Goal: Task Accomplishment & Management: Use online tool/utility

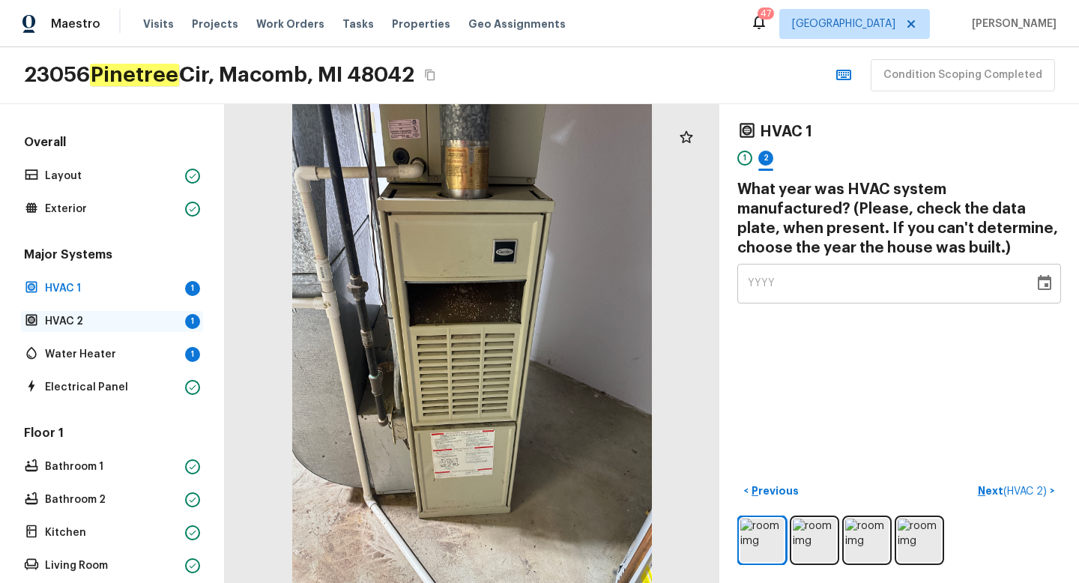
click at [103, 325] on p "HVAC 2" at bounding box center [112, 321] width 134 height 15
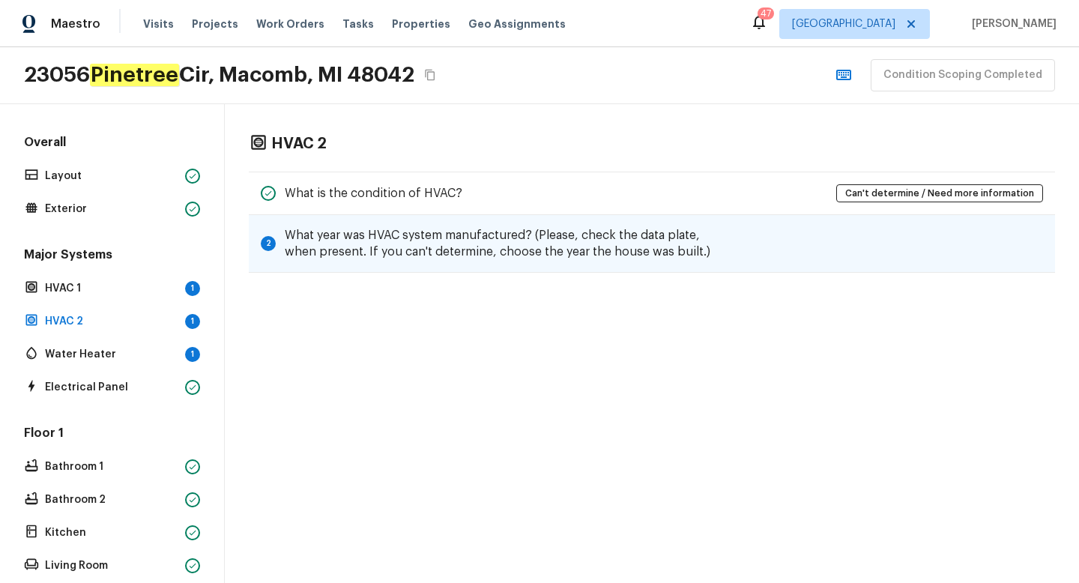
click at [752, 240] on div "2 What year was HVAC system manufactured? (Please, check the data plate, when p…" at bounding box center [652, 244] width 806 height 58
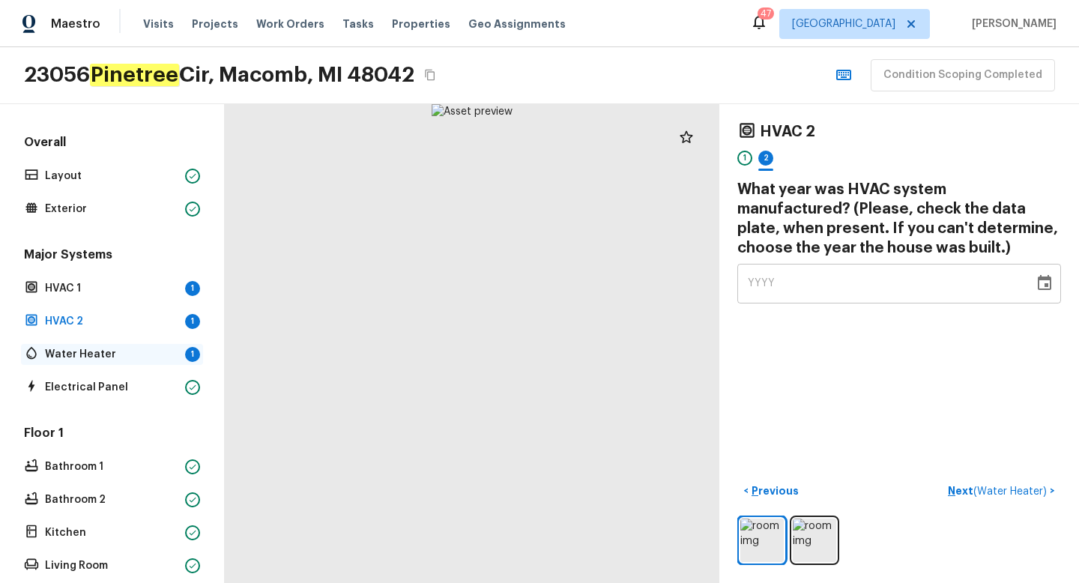
click at [98, 354] on p "Water Heater" at bounding box center [112, 354] width 134 height 15
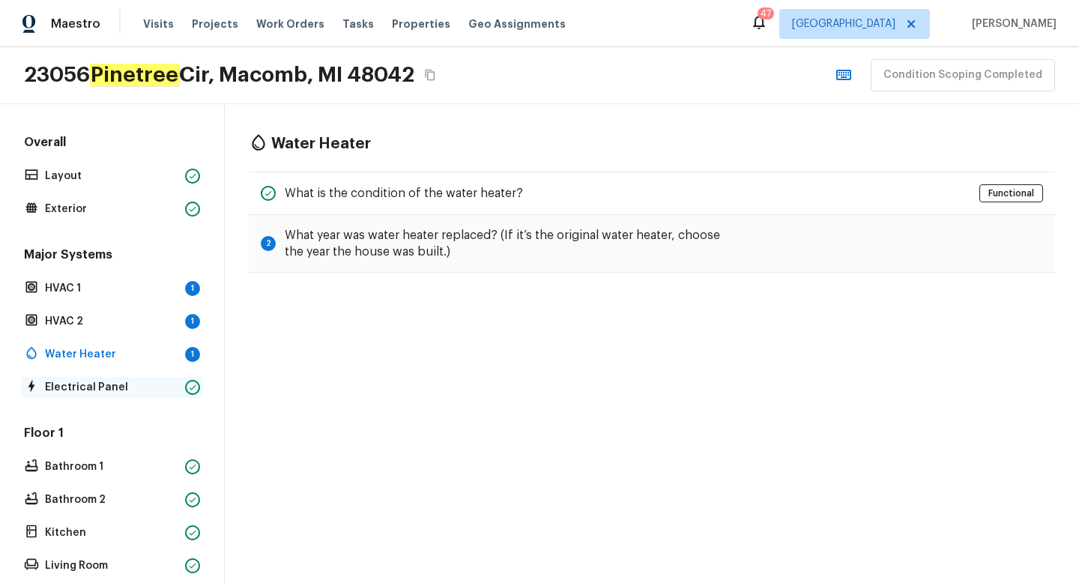
click at [100, 387] on p "Electrical Panel" at bounding box center [112, 387] width 134 height 15
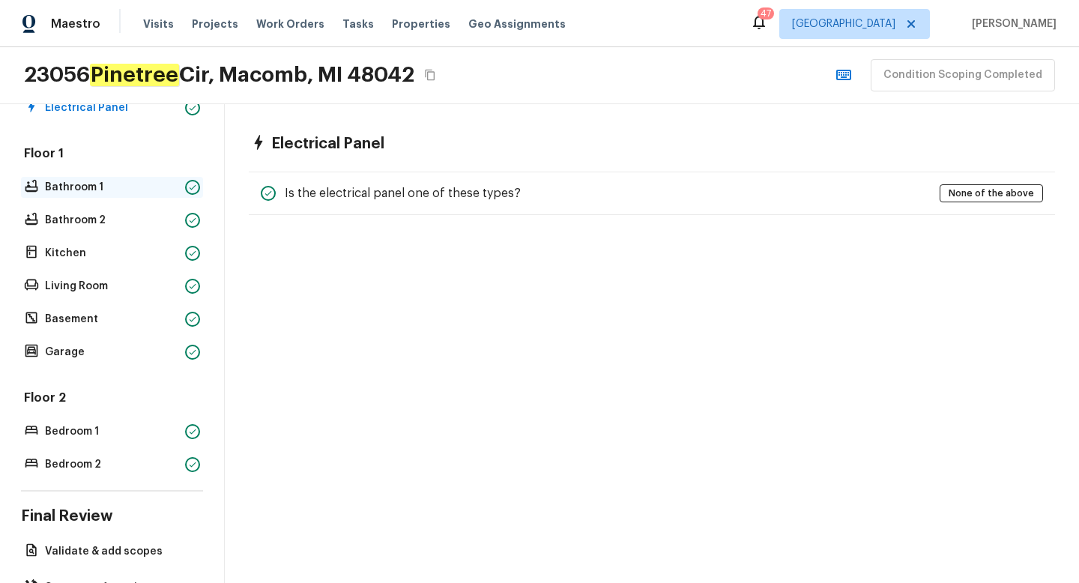
scroll to position [180, 0]
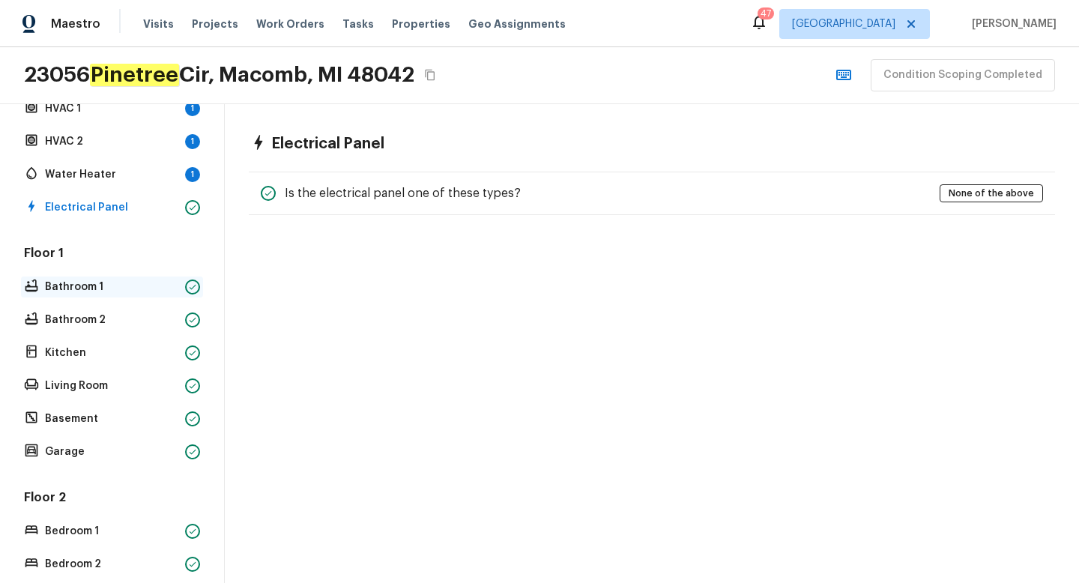
click at [67, 280] on p "Bathroom 1" at bounding box center [112, 287] width 134 height 15
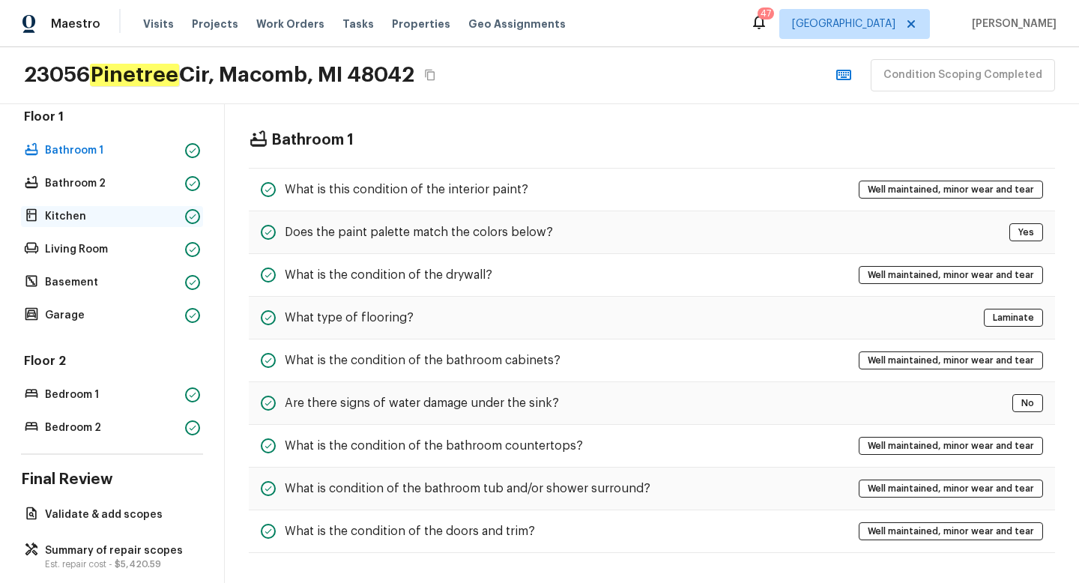
scroll to position [337, 0]
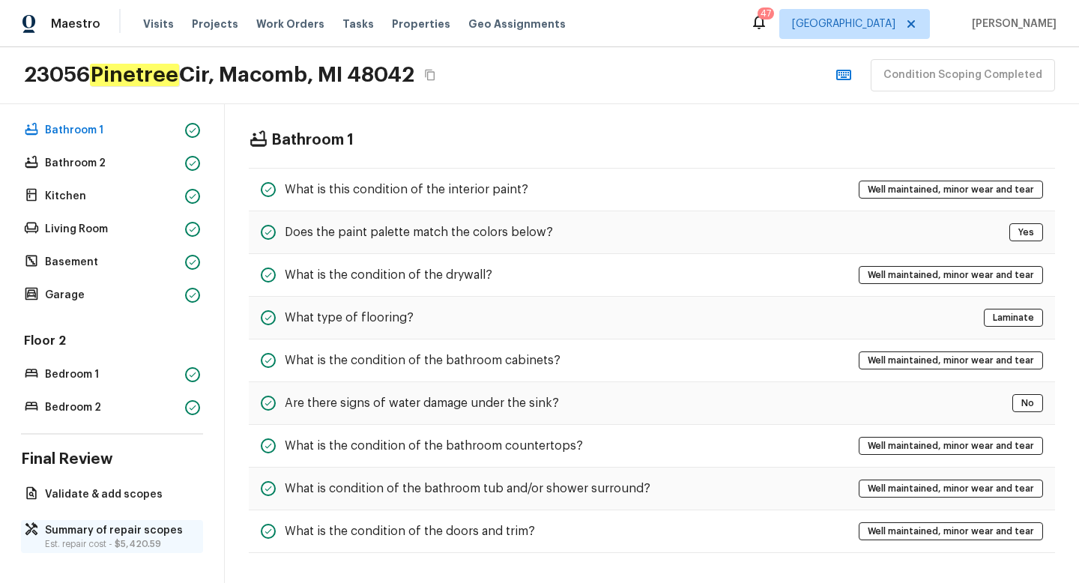
click at [94, 532] on p "Summary of repair scopes" at bounding box center [119, 530] width 149 height 15
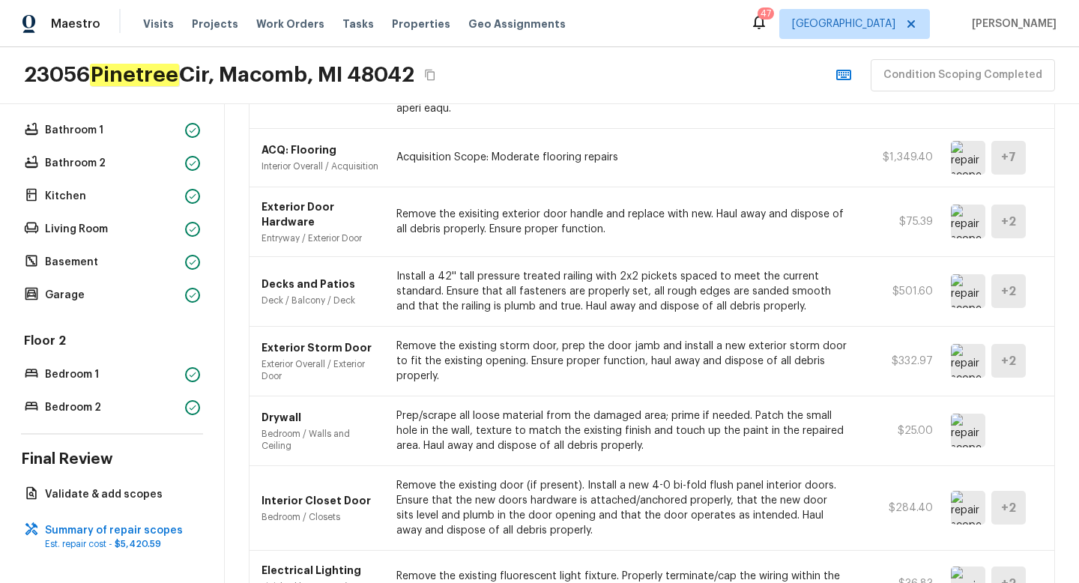
scroll to position [375, 0]
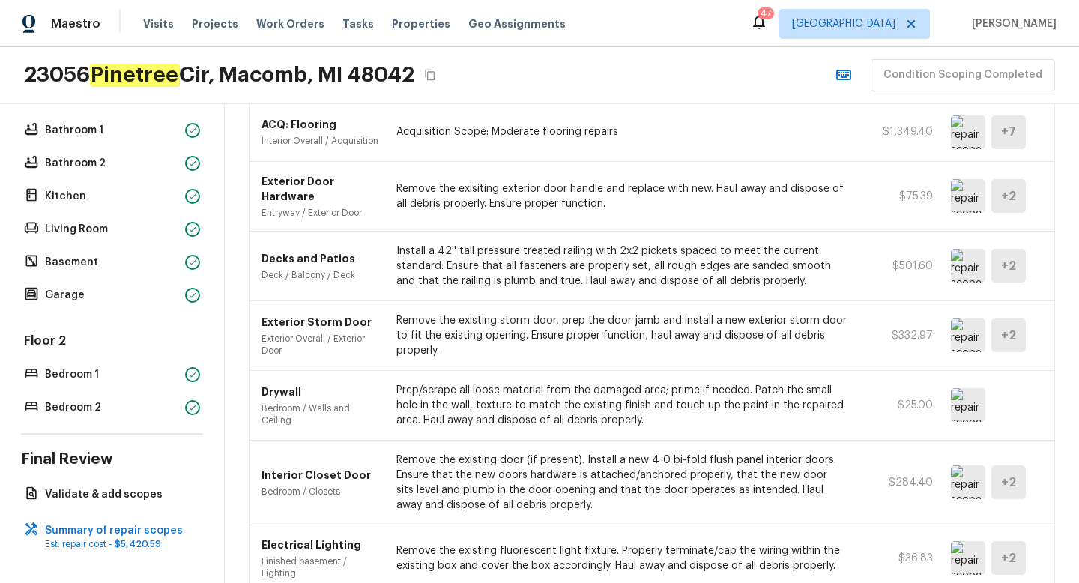
click at [967, 334] on img at bounding box center [968, 336] width 34 height 34
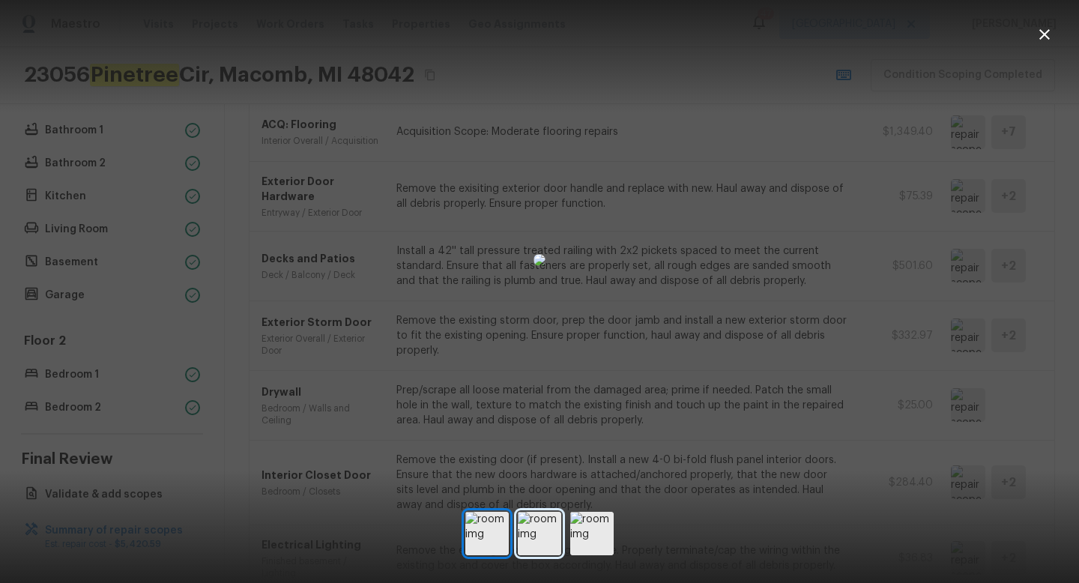
click at [538, 530] on img at bounding box center [539, 533] width 43 height 43
click at [588, 528] on img at bounding box center [591, 533] width 43 height 43
click at [1038, 34] on icon "button" at bounding box center [1045, 34] width 18 height 18
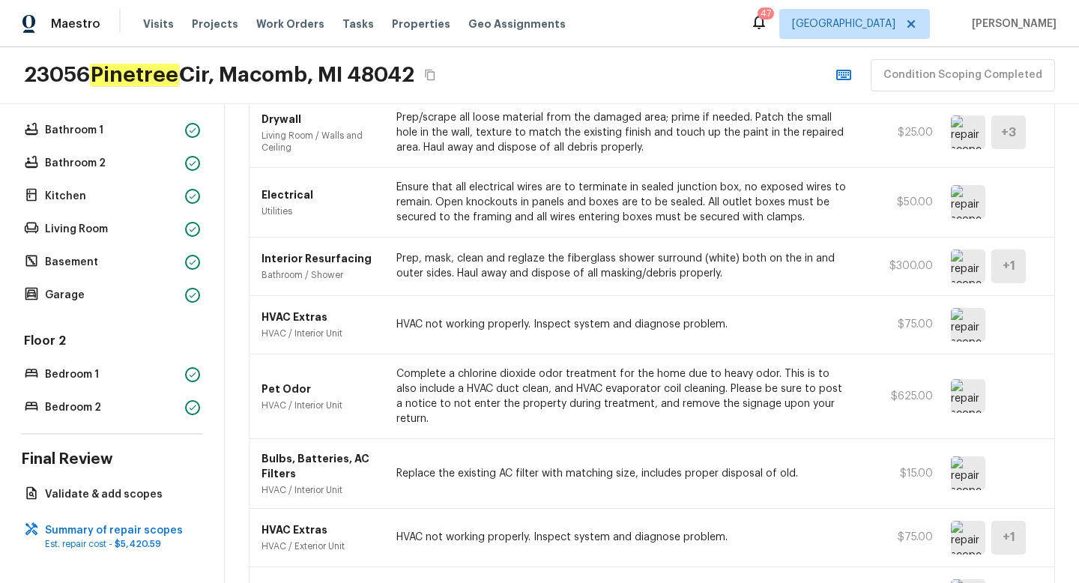
scroll to position [875, 0]
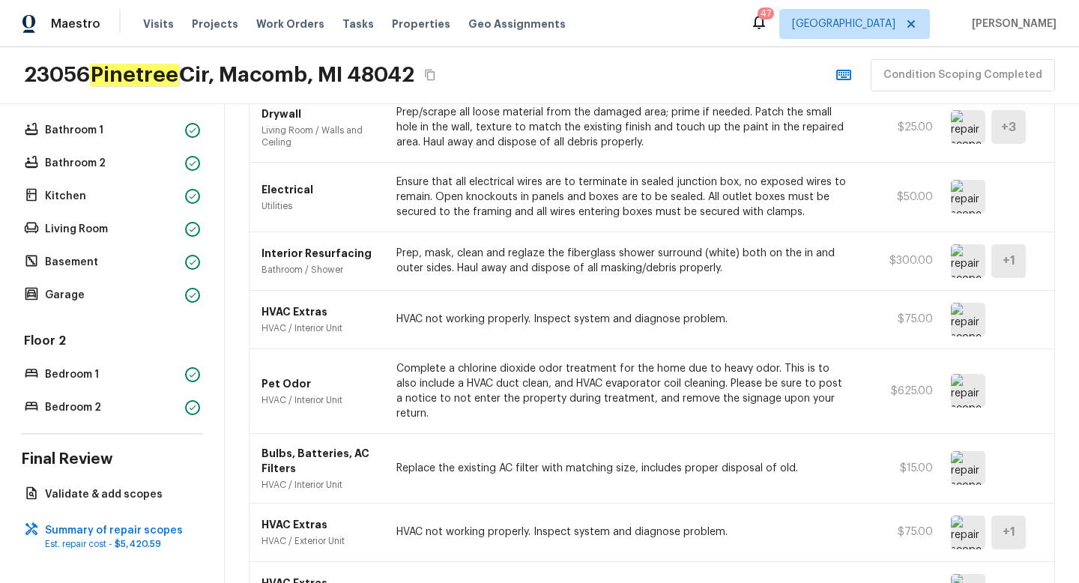
click at [971, 384] on img at bounding box center [968, 391] width 34 height 34
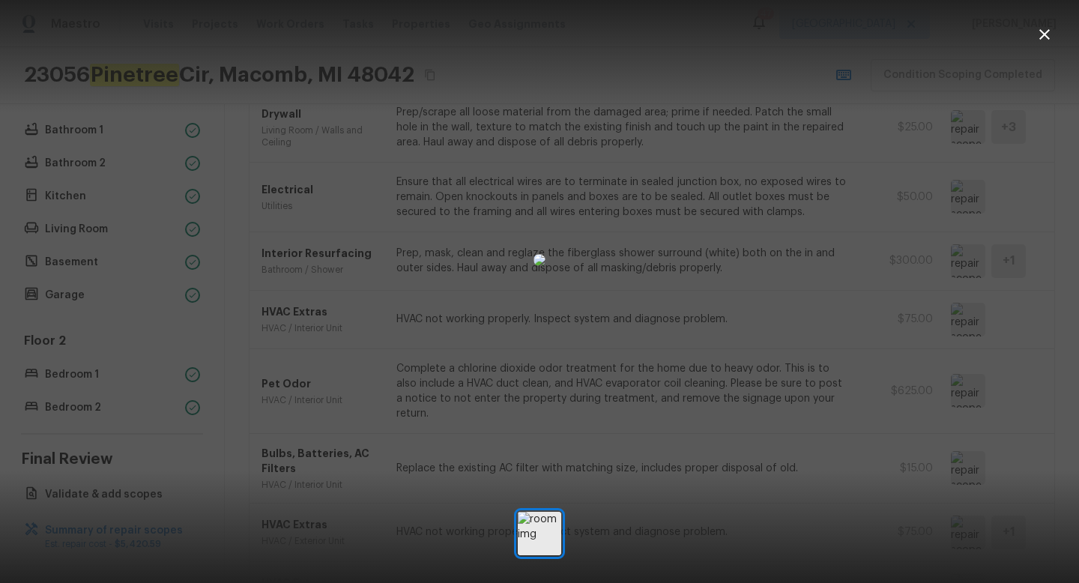
click at [1047, 31] on icon "button" at bounding box center [1045, 34] width 10 height 10
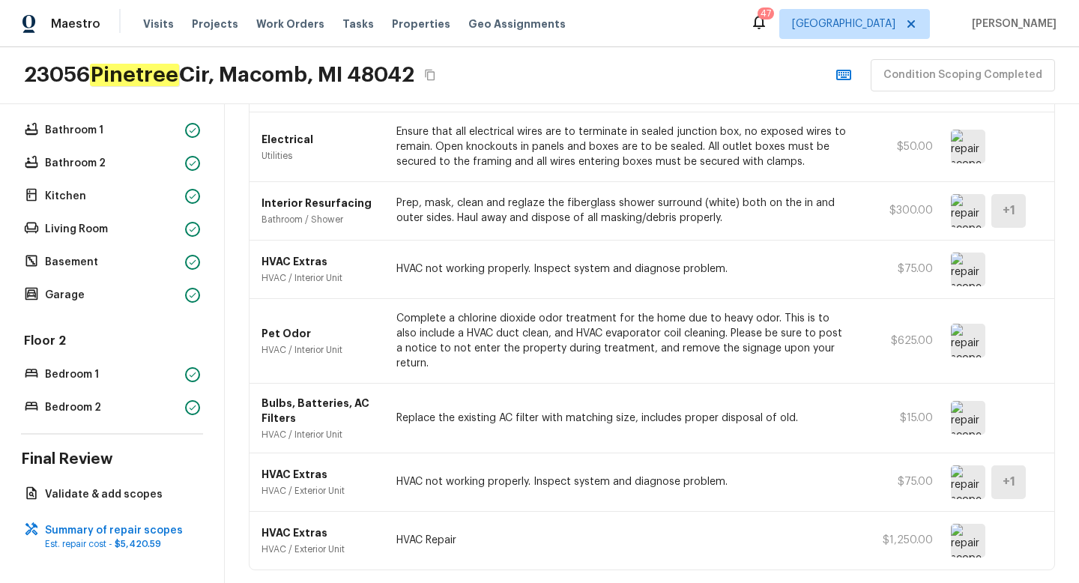
scroll to position [973, 0]
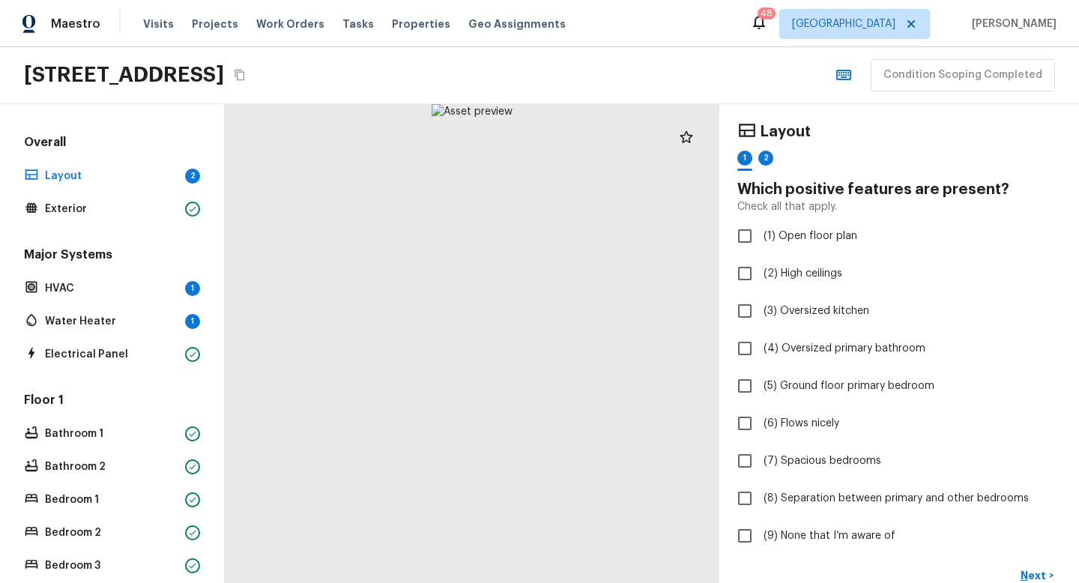
drag, startPoint x: 25, startPoint y: 69, endPoint x: 467, endPoint y: 82, distance: 442.4
click at [224, 82] on h2 "[STREET_ADDRESS]" at bounding box center [124, 74] width 200 height 27
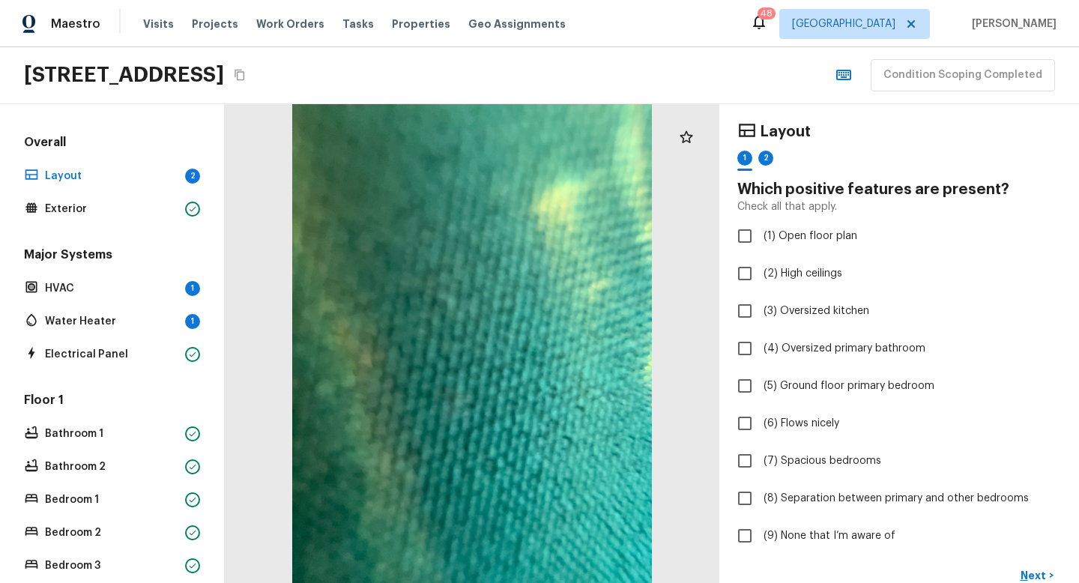
copy h2 "[STREET_ADDRESS]"
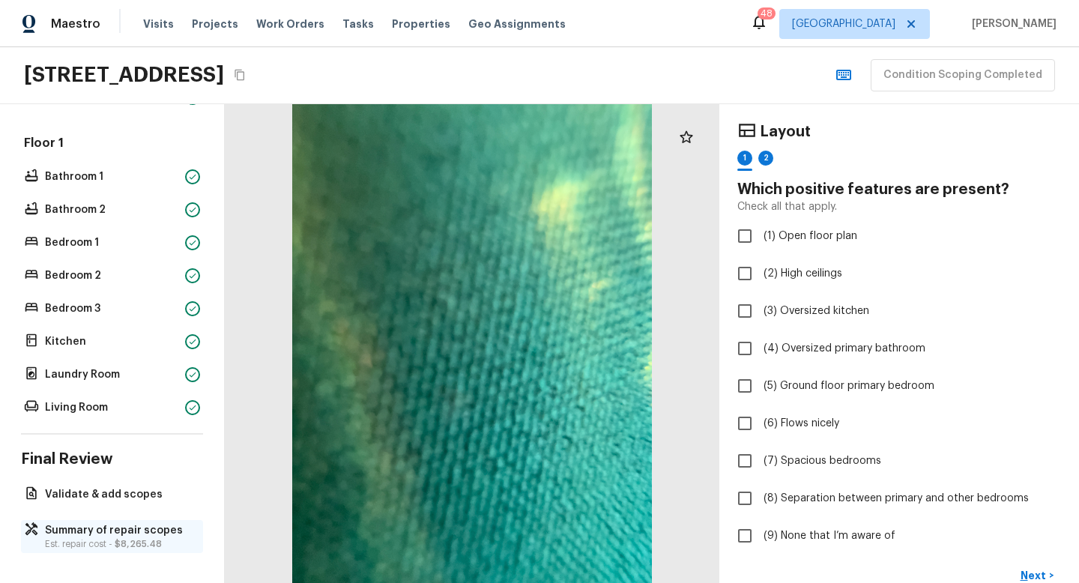
click at [83, 536] on p "Summary of repair scopes" at bounding box center [119, 530] width 149 height 15
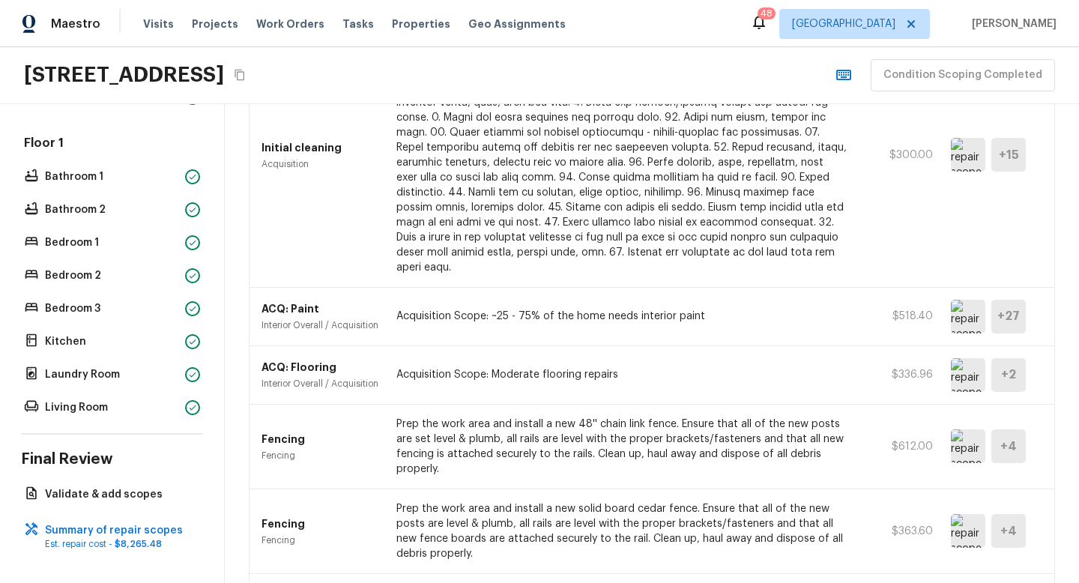
scroll to position [216, 0]
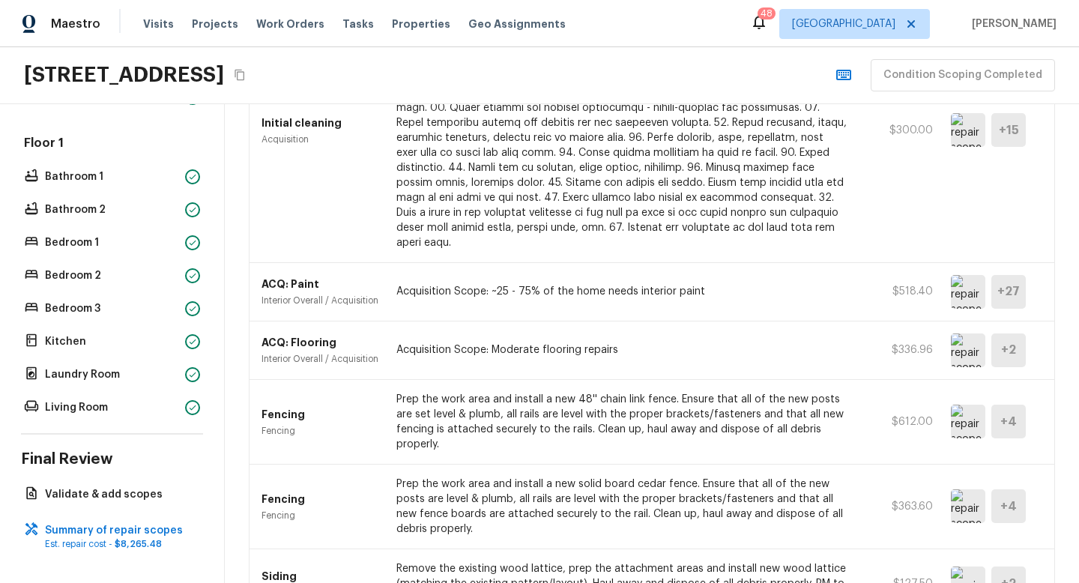
click at [965, 426] on img at bounding box center [968, 422] width 34 height 34
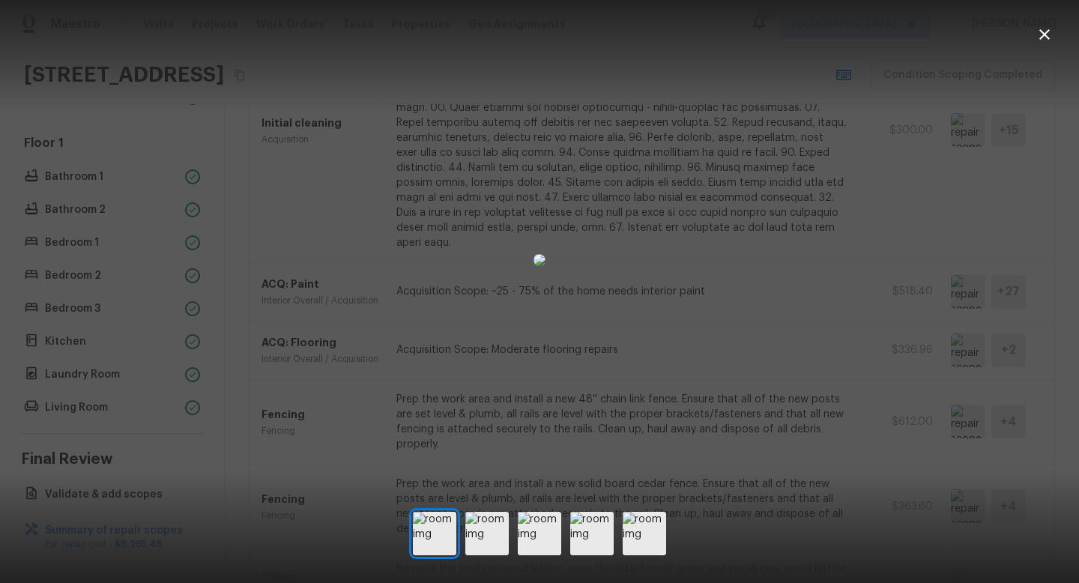
click at [1045, 35] on icon "button" at bounding box center [1045, 34] width 18 height 18
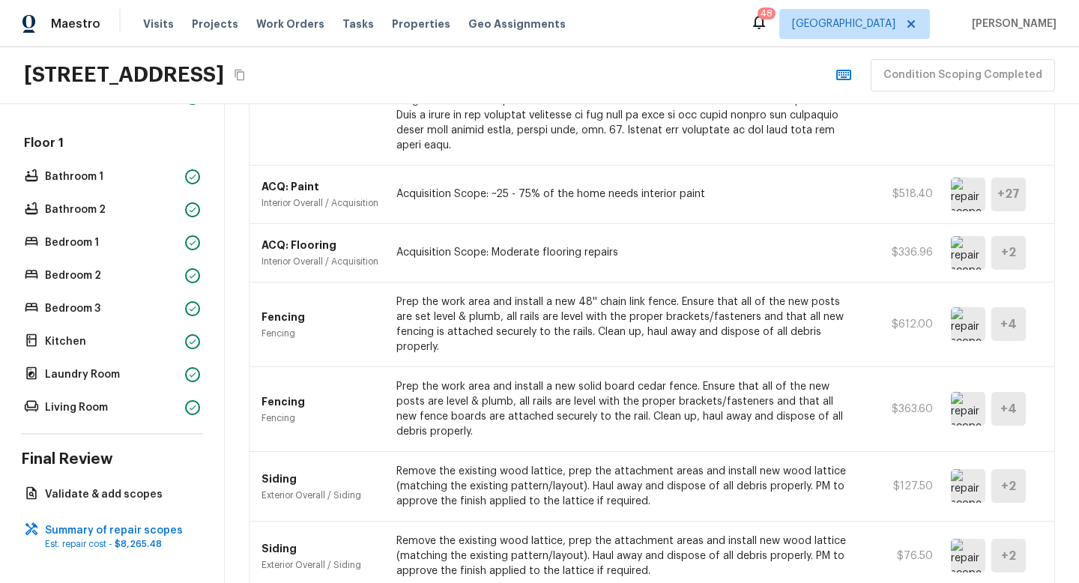
scroll to position [319, 0]
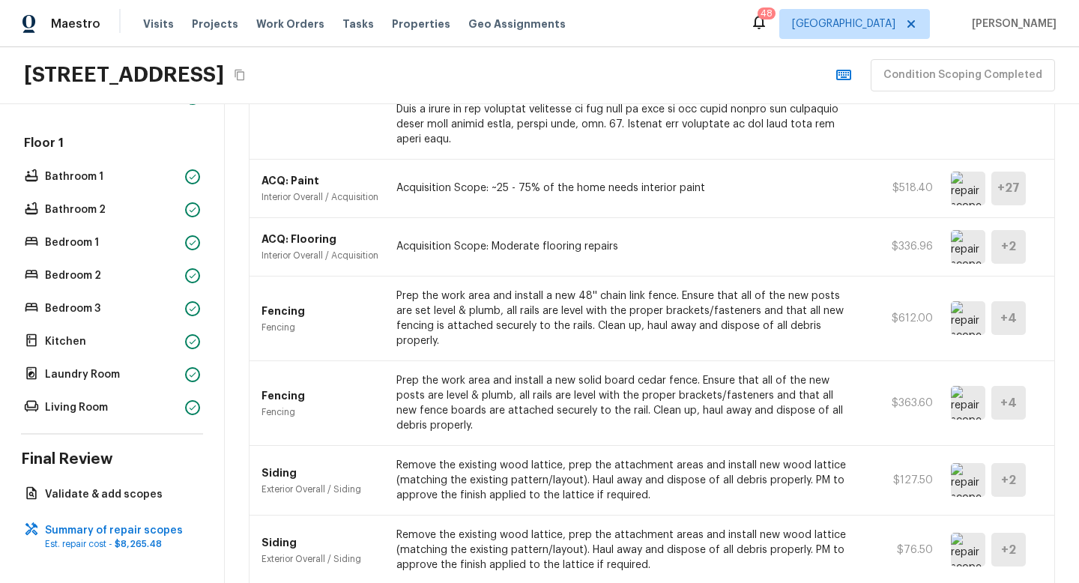
click at [959, 403] on img at bounding box center [968, 403] width 34 height 34
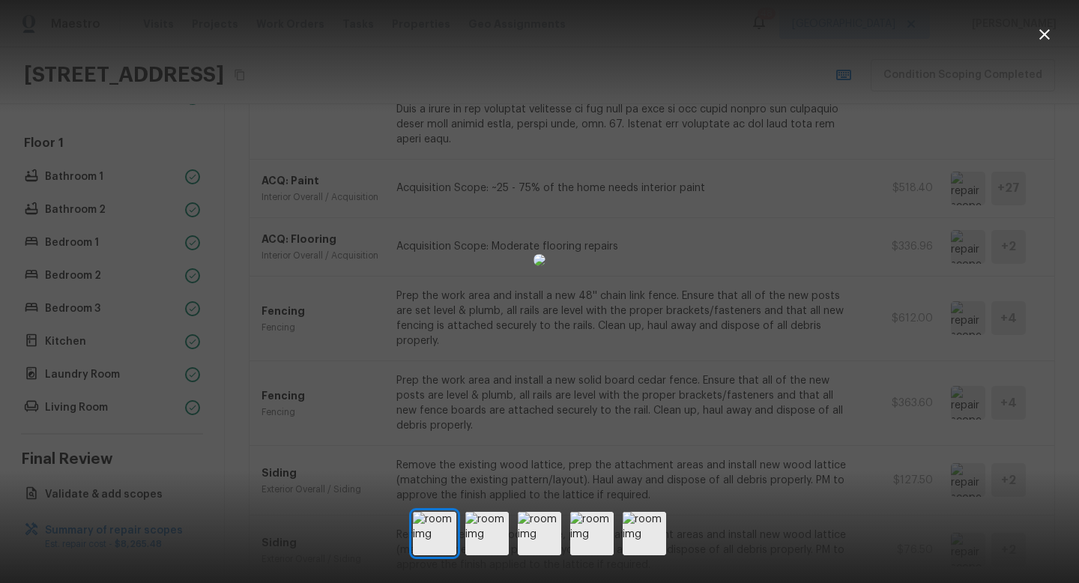
click at [1048, 38] on icon "button" at bounding box center [1045, 34] width 10 height 10
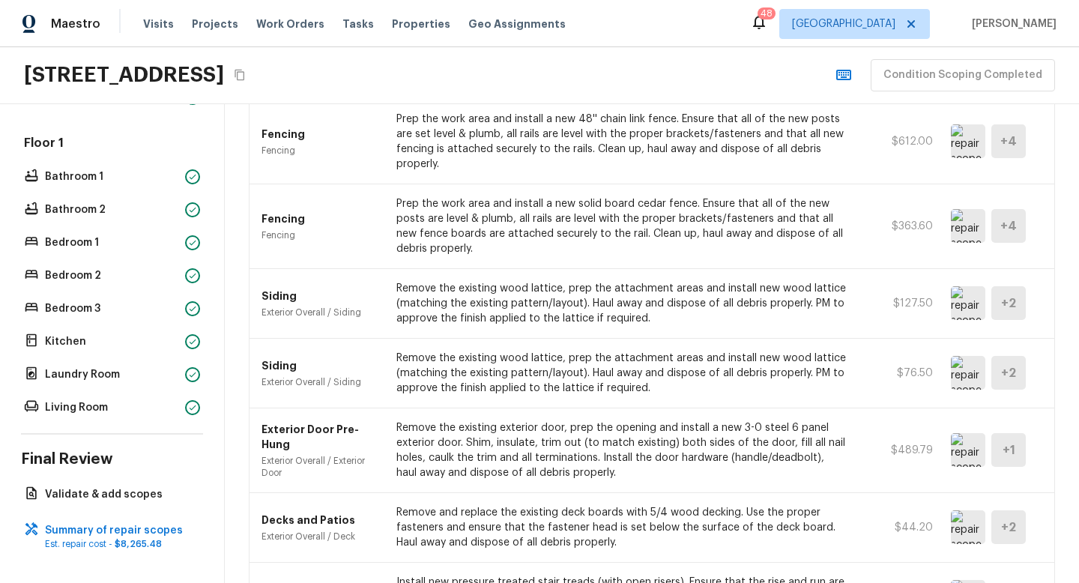
scroll to position [500, 0]
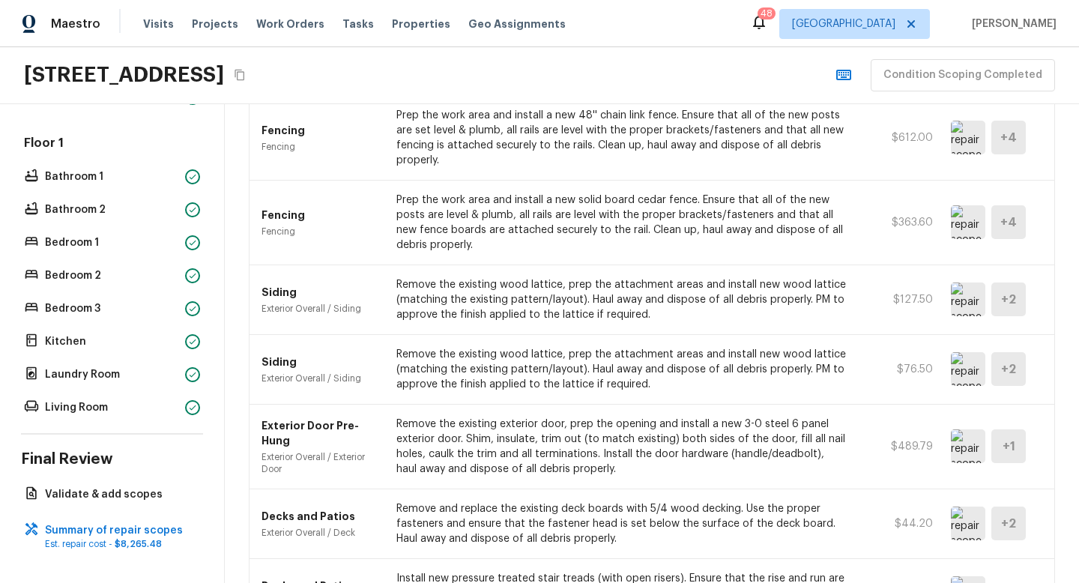
click at [961, 302] on img at bounding box center [968, 300] width 34 height 34
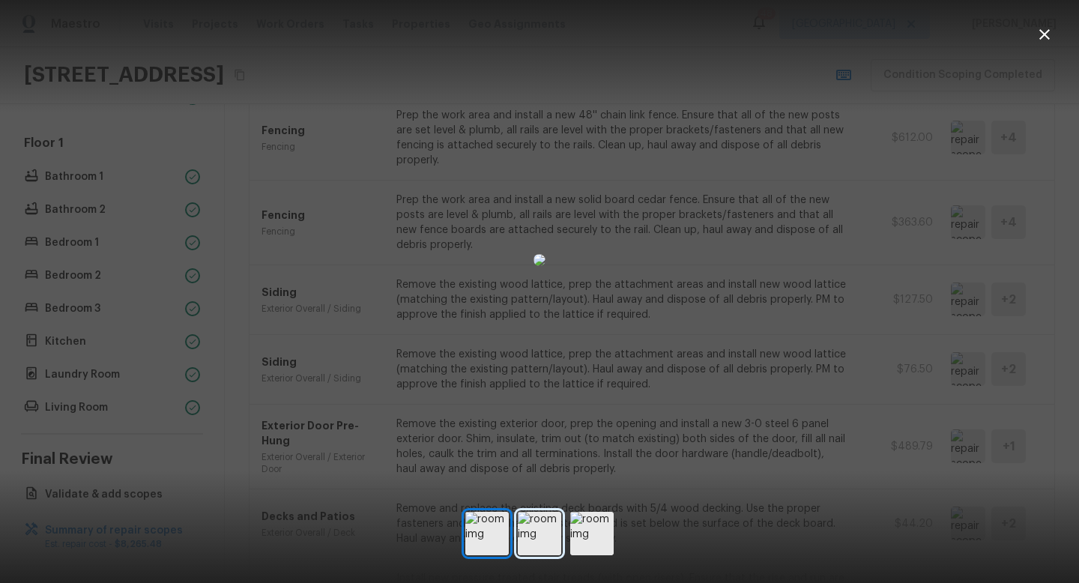
click at [537, 537] on img at bounding box center [539, 533] width 43 height 43
click at [598, 536] on img at bounding box center [591, 533] width 43 height 43
click at [499, 534] on img at bounding box center [486, 533] width 43 height 43
click at [1048, 37] on icon "button" at bounding box center [1045, 34] width 10 height 10
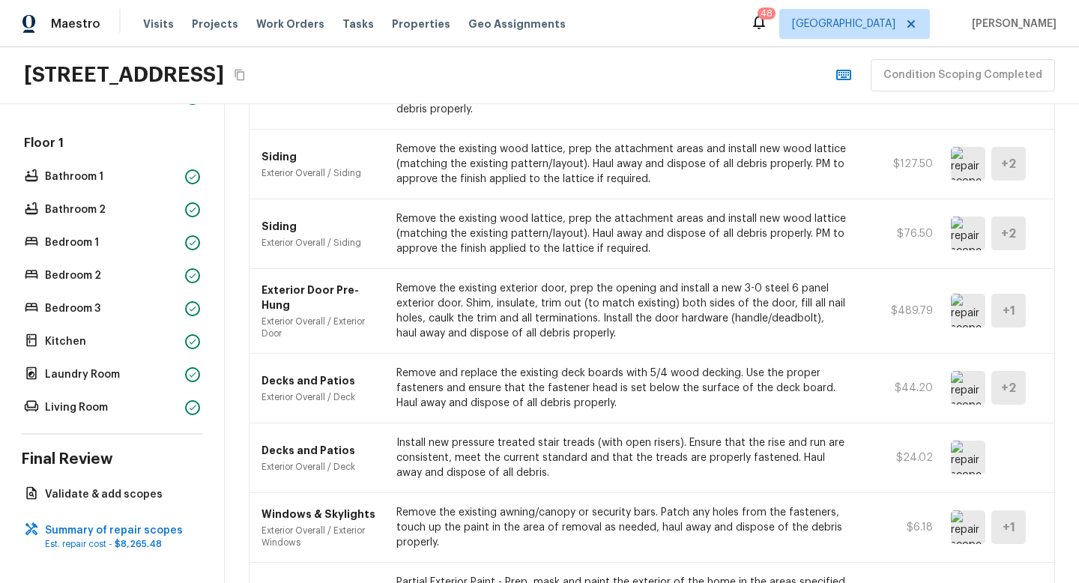
scroll to position [665, 0]
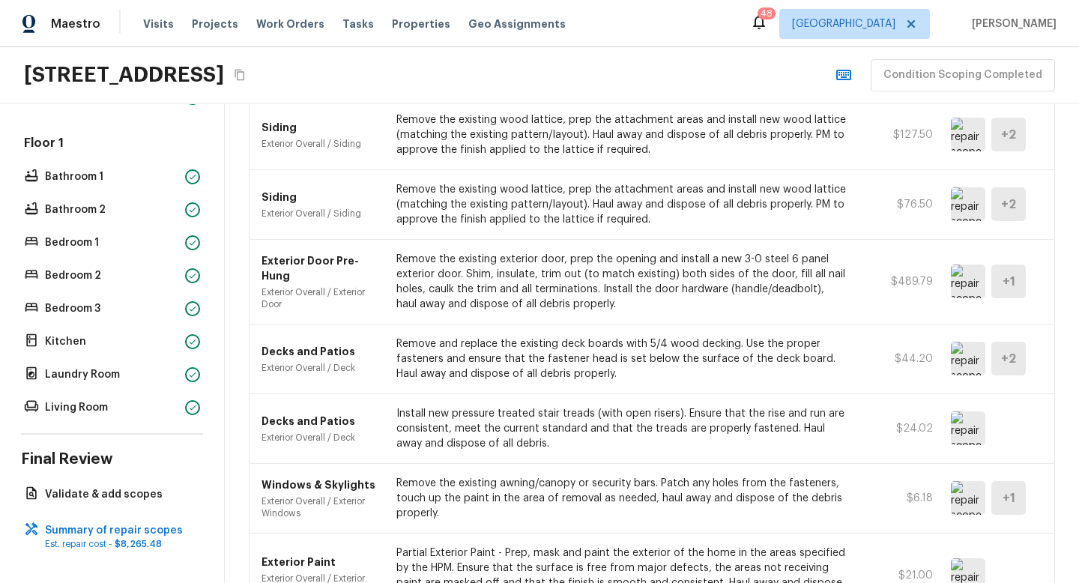
click at [972, 283] on img at bounding box center [968, 282] width 34 height 34
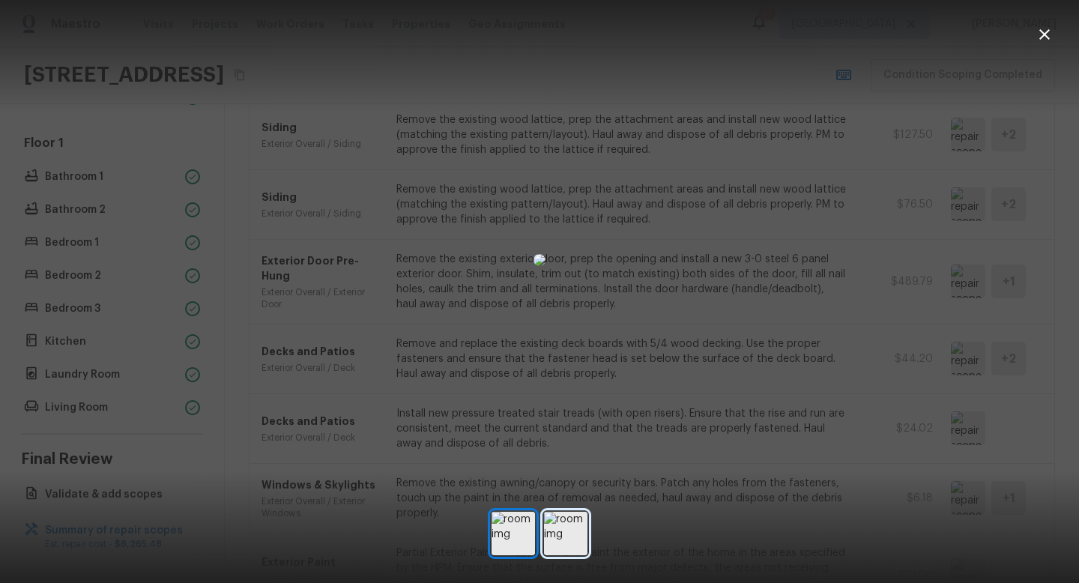
click at [570, 533] on img at bounding box center [565, 533] width 43 height 43
click at [508, 536] on img at bounding box center [513, 533] width 43 height 43
click at [993, 354] on div at bounding box center [539, 260] width 1079 height 472
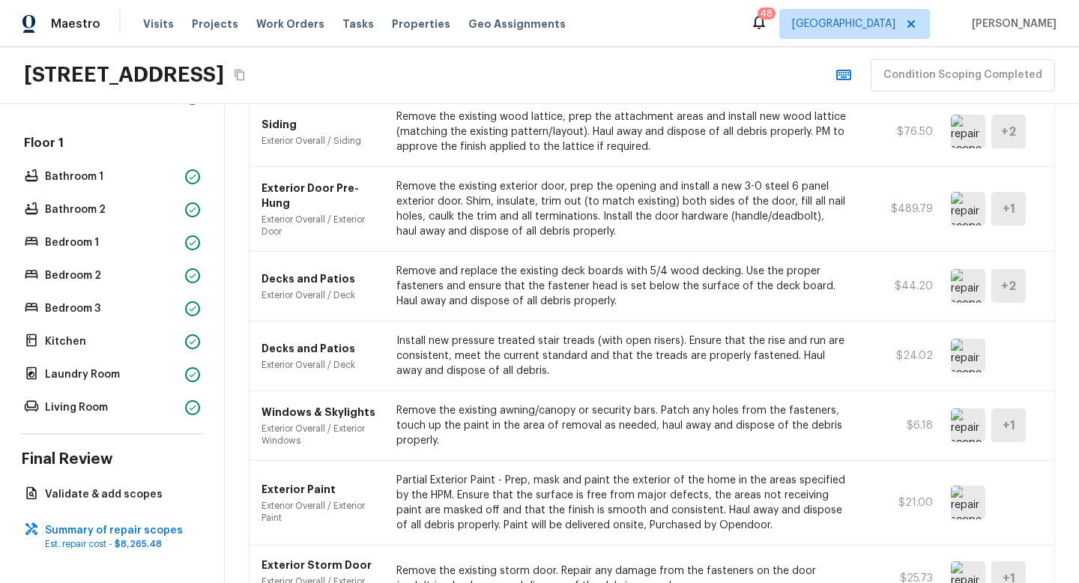
scroll to position [742, 0]
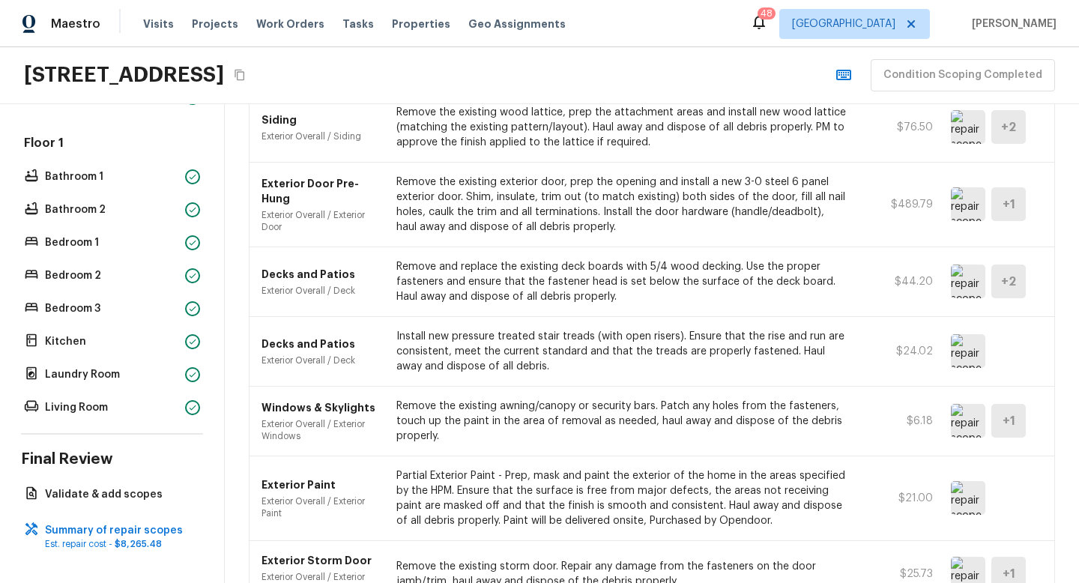
click at [960, 289] on img at bounding box center [968, 282] width 34 height 34
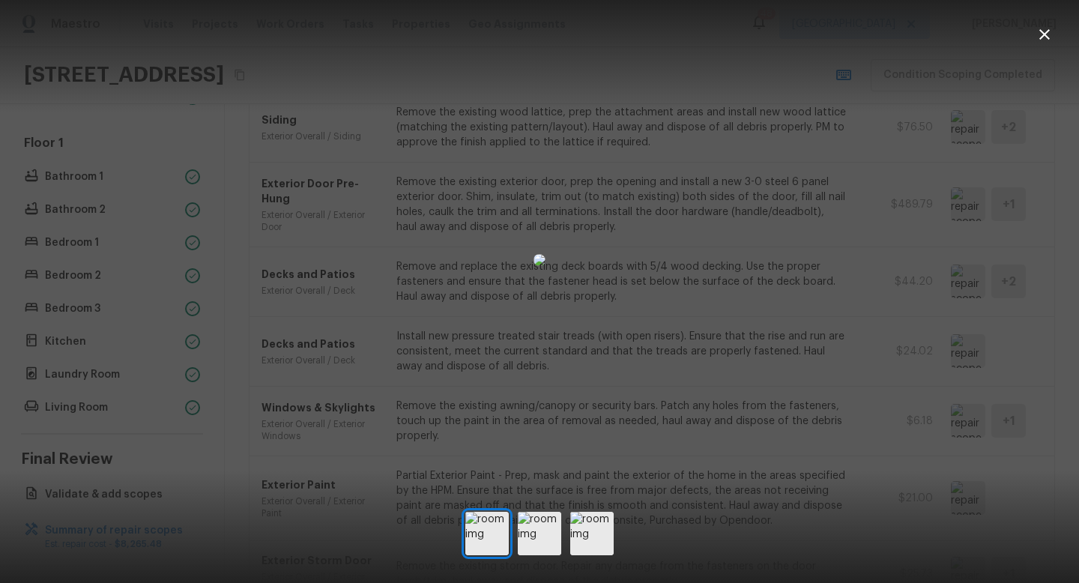
click at [1049, 34] on icon "button" at bounding box center [1045, 34] width 18 height 18
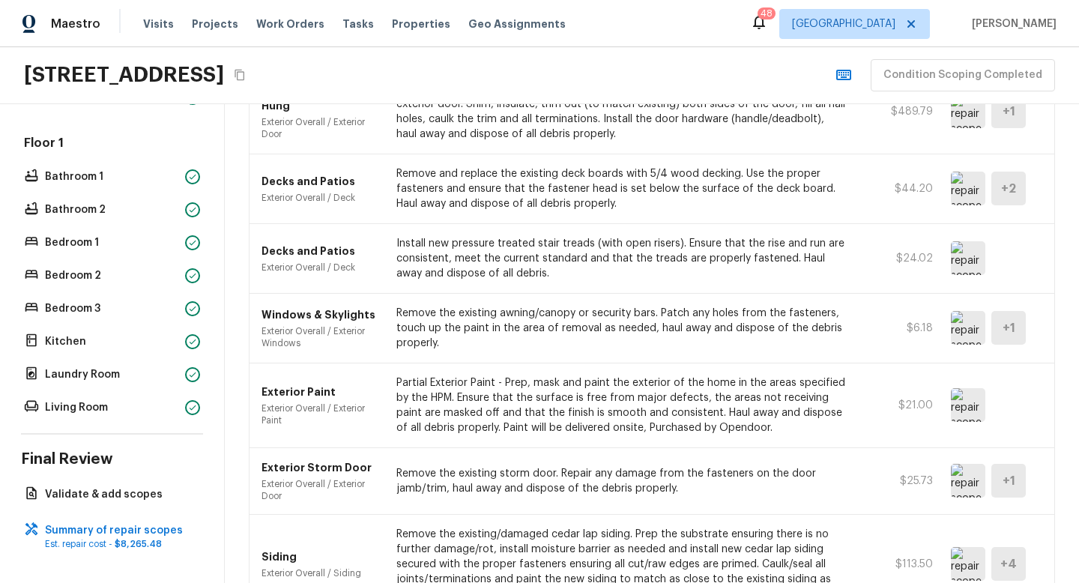
scroll to position [857, 0]
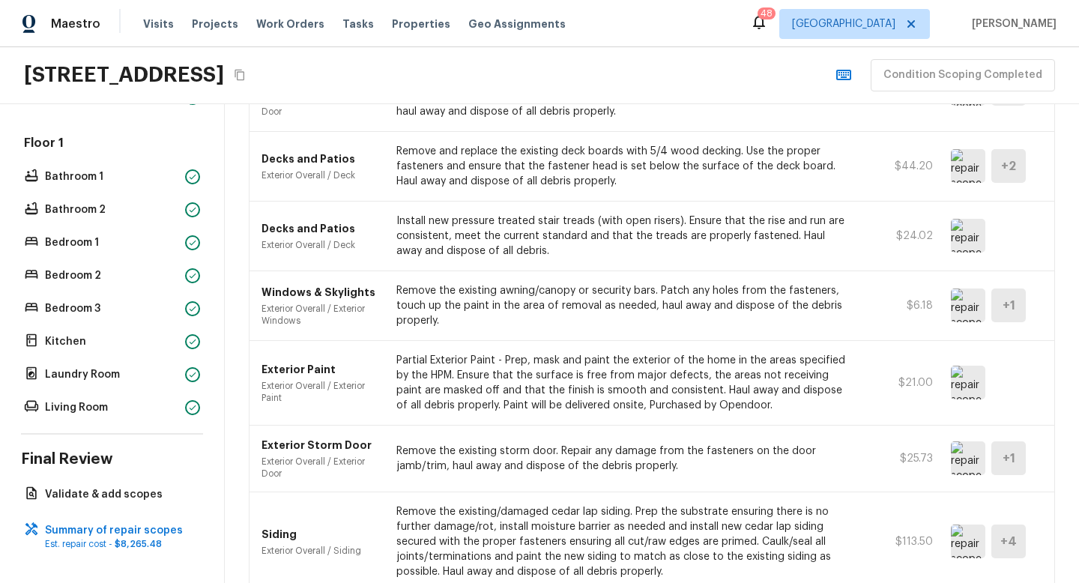
click at [957, 307] on img at bounding box center [968, 306] width 34 height 34
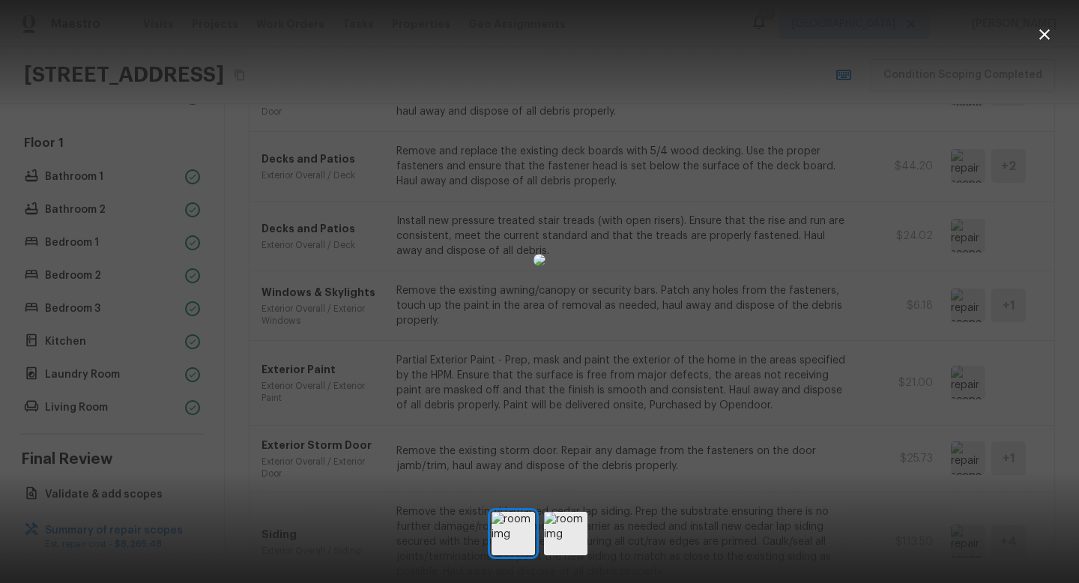
click at [1044, 34] on icon "button" at bounding box center [1045, 34] width 10 height 10
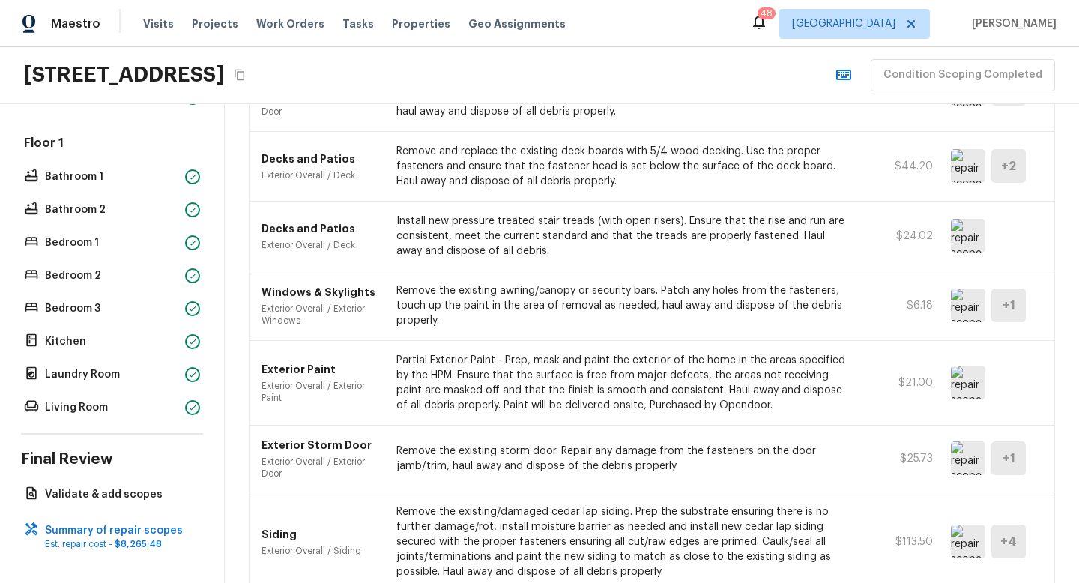
click at [968, 387] on img at bounding box center [968, 383] width 34 height 34
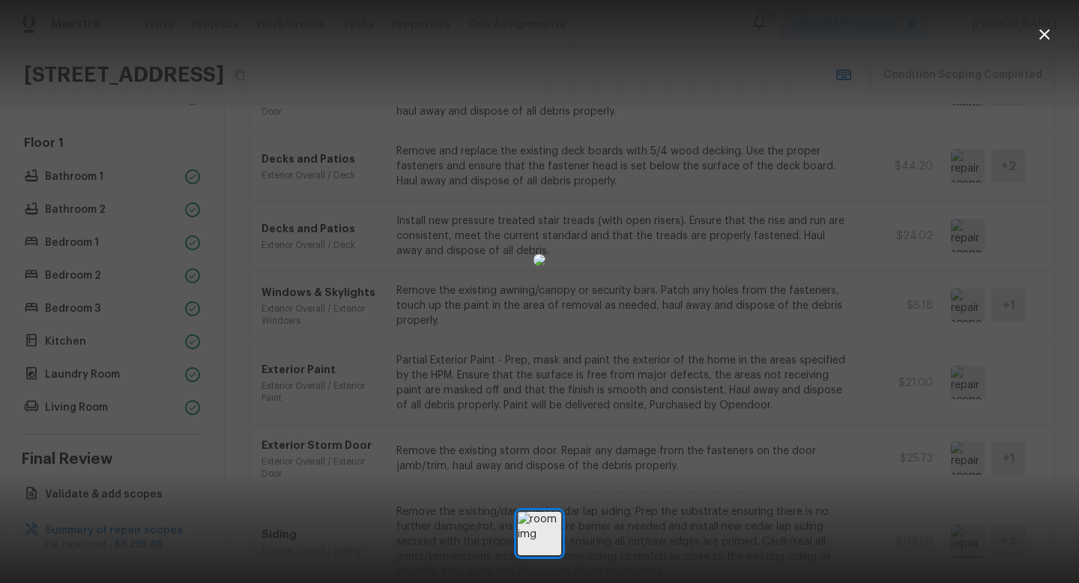
click at [1045, 34] on icon "button" at bounding box center [1045, 34] width 10 height 10
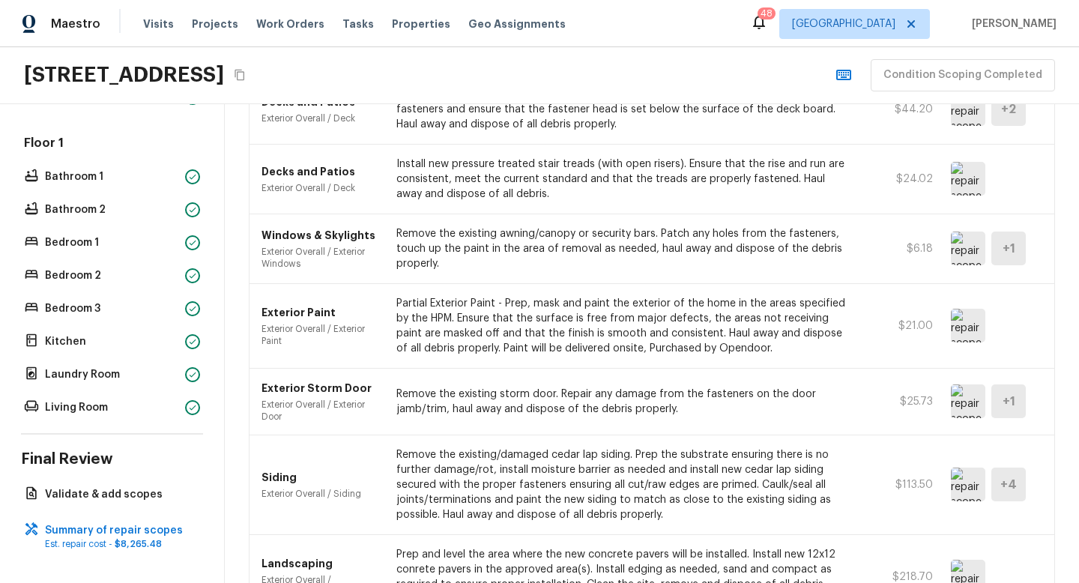
scroll to position [926, 0]
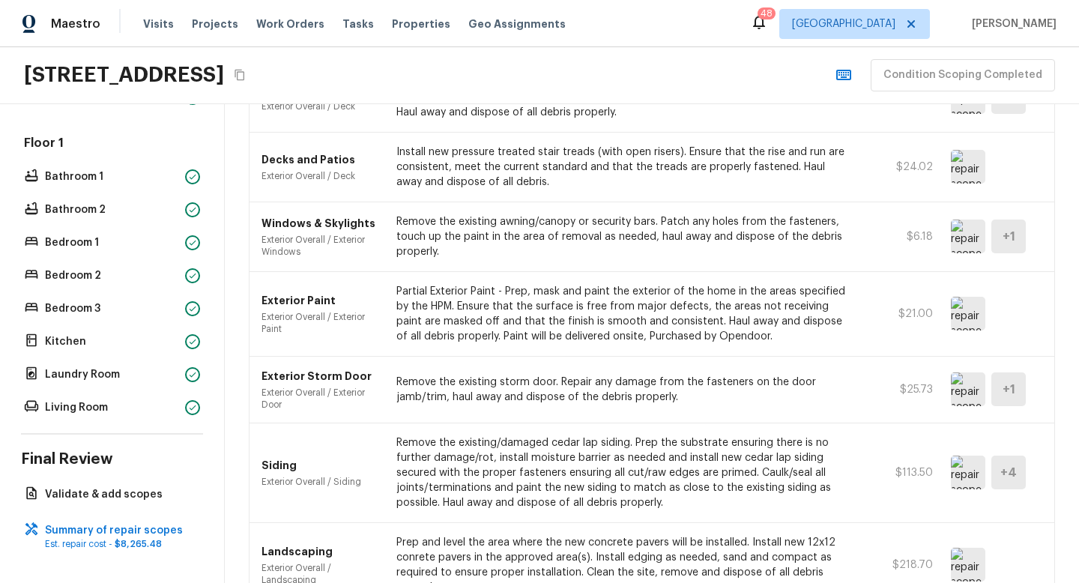
click at [959, 387] on img at bounding box center [968, 389] width 34 height 34
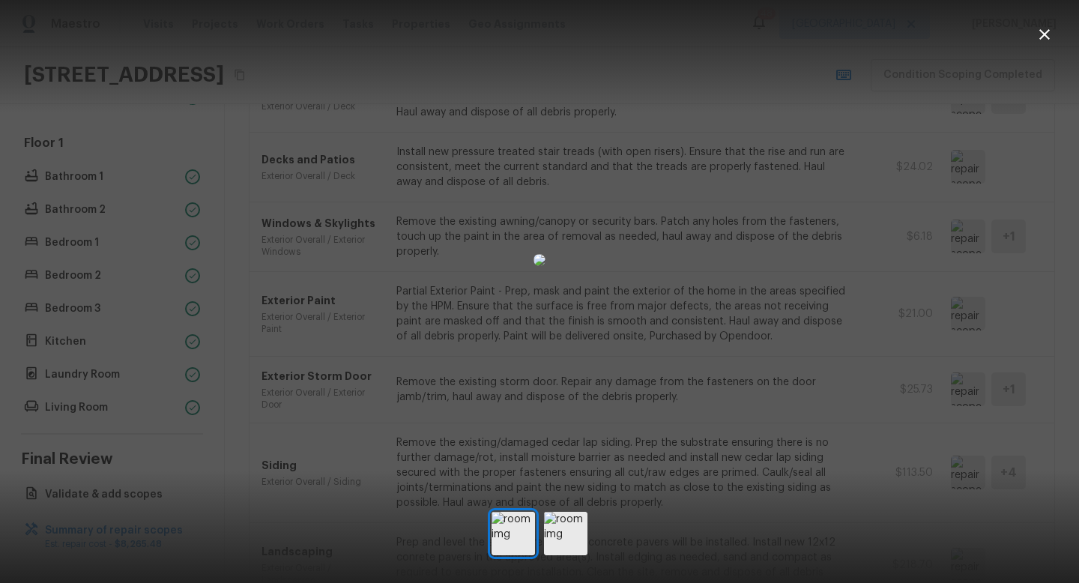
click at [1037, 38] on icon "button" at bounding box center [1045, 34] width 18 height 18
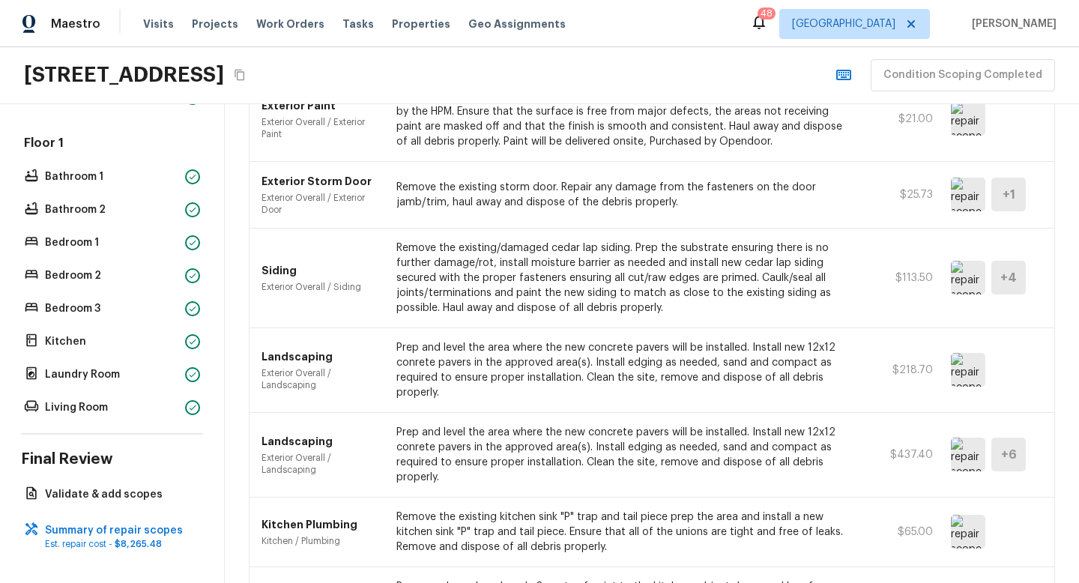
scroll to position [1132, 0]
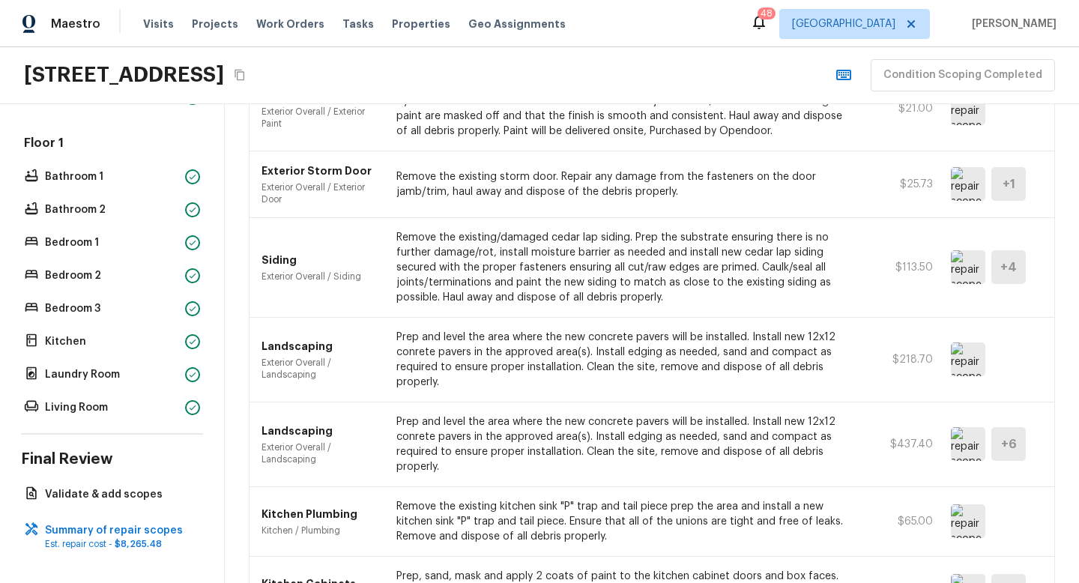
click at [968, 274] on img at bounding box center [968, 267] width 34 height 34
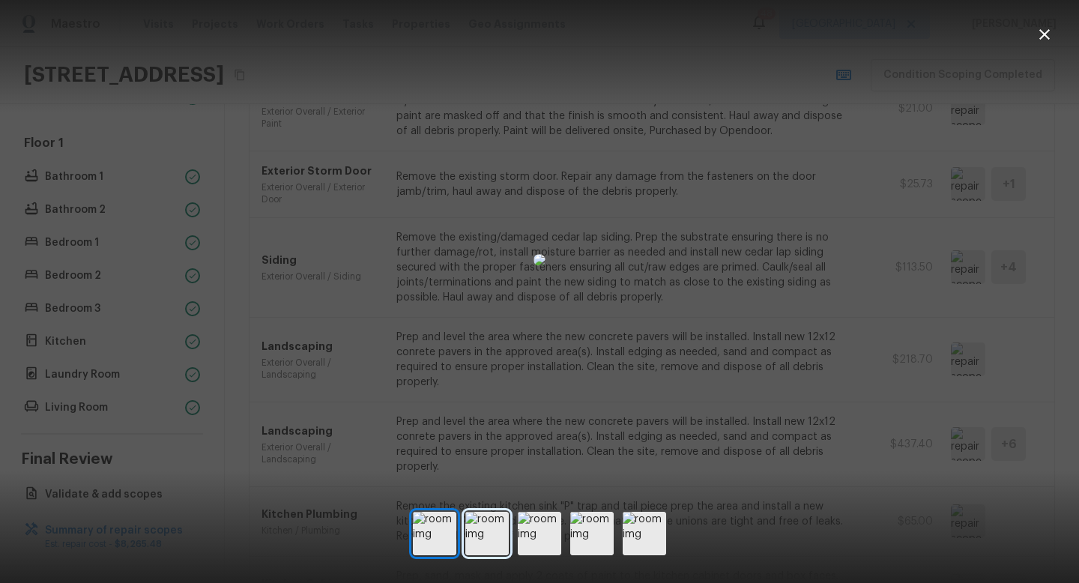
click at [486, 535] on img at bounding box center [486, 533] width 43 height 43
click at [549, 534] on img at bounding box center [539, 533] width 43 height 43
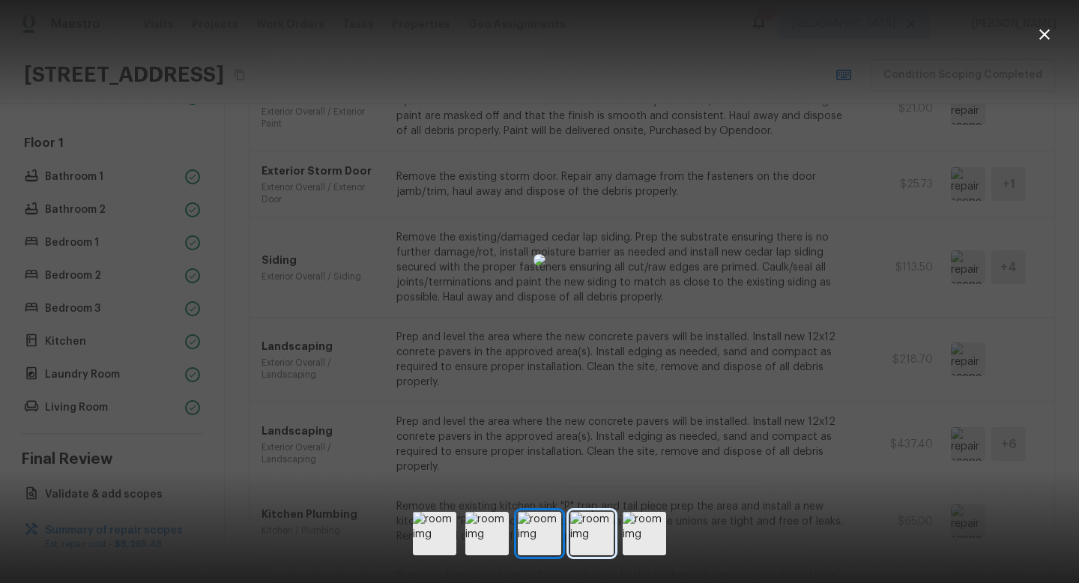
click at [603, 530] on img at bounding box center [591, 533] width 43 height 43
click at [645, 530] on img at bounding box center [644, 533] width 43 height 43
click at [1048, 31] on icon "button" at bounding box center [1045, 34] width 10 height 10
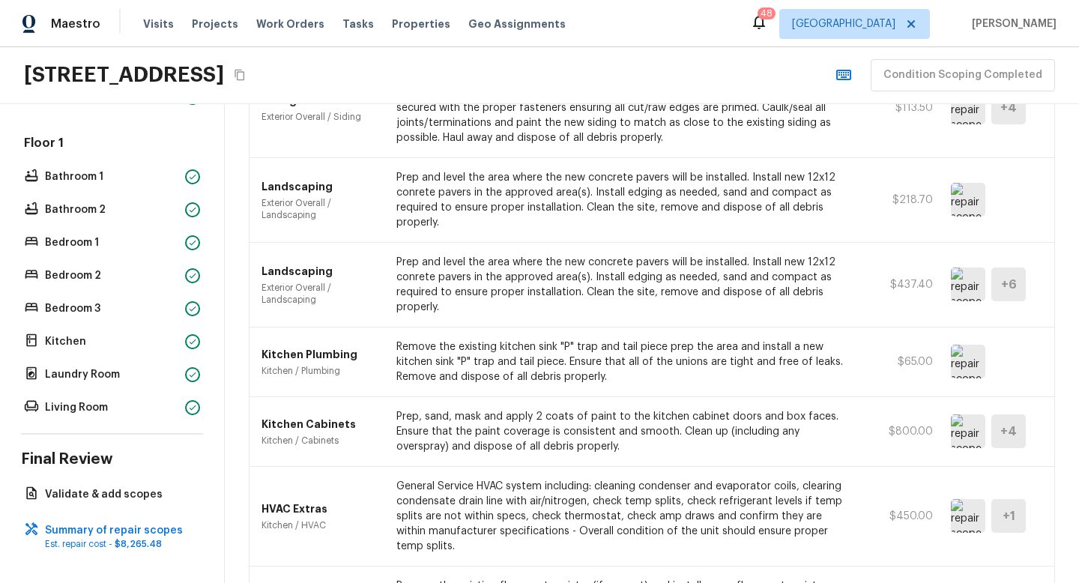
scroll to position [1323, 0]
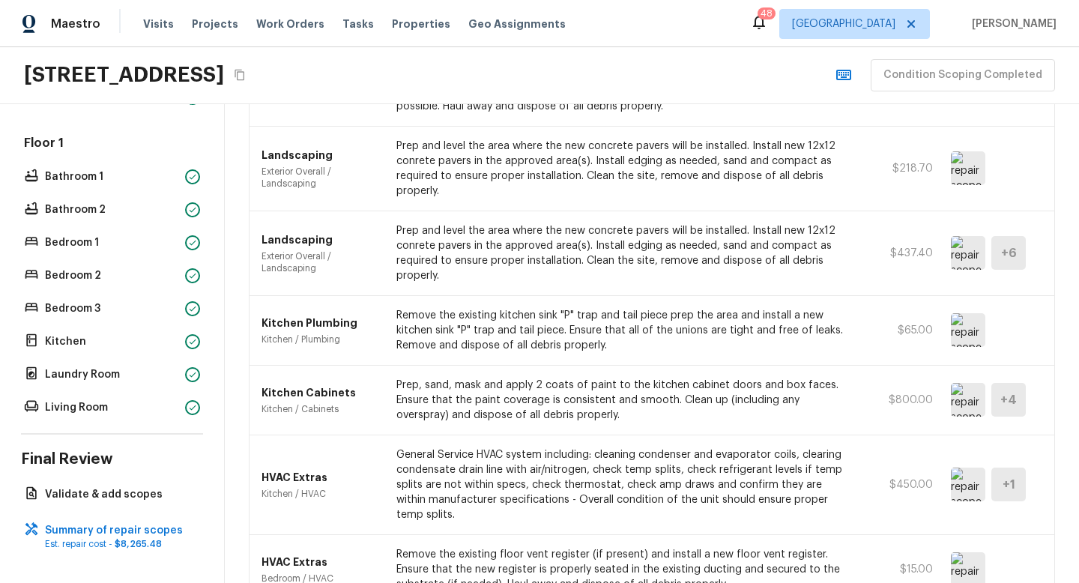
click at [959, 250] on img at bounding box center [968, 253] width 34 height 34
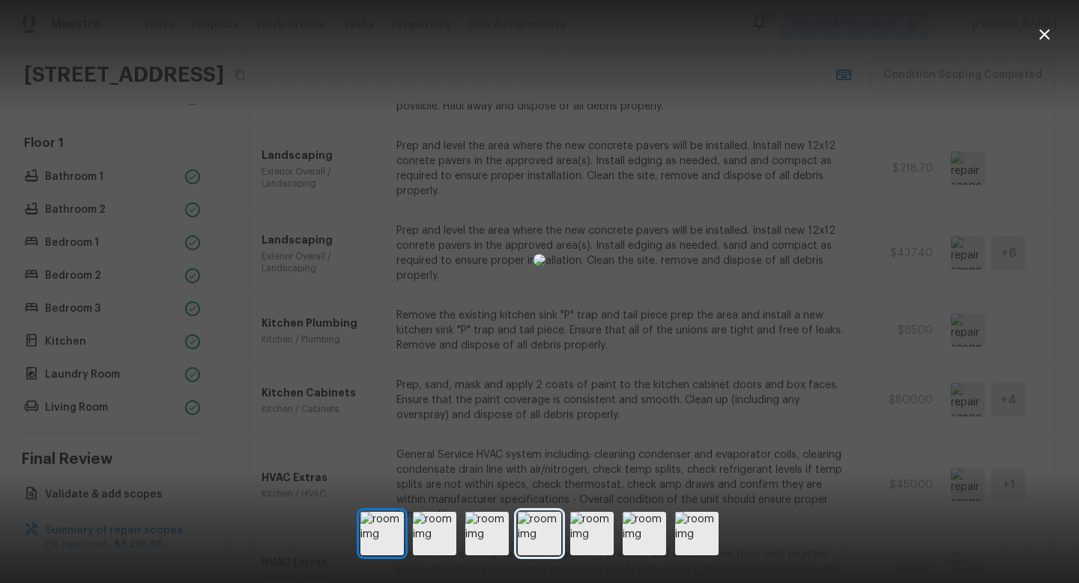
click at [536, 537] on img at bounding box center [539, 533] width 43 height 43
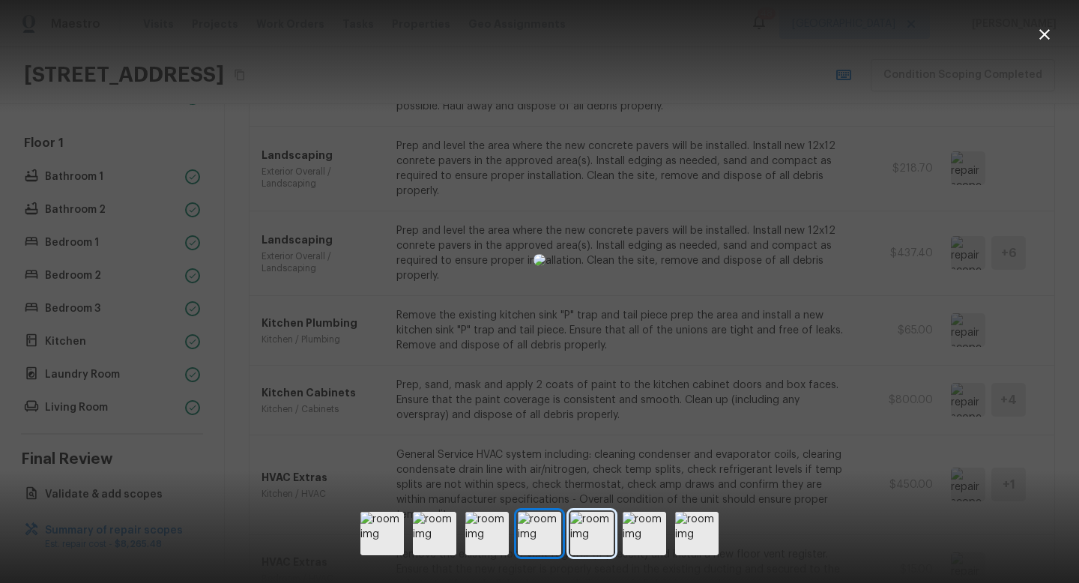
click at [593, 534] on img at bounding box center [591, 533] width 43 height 43
click at [642, 533] on img at bounding box center [644, 533] width 43 height 43
click at [528, 540] on img at bounding box center [539, 533] width 43 height 43
click at [473, 542] on img at bounding box center [486, 533] width 43 height 43
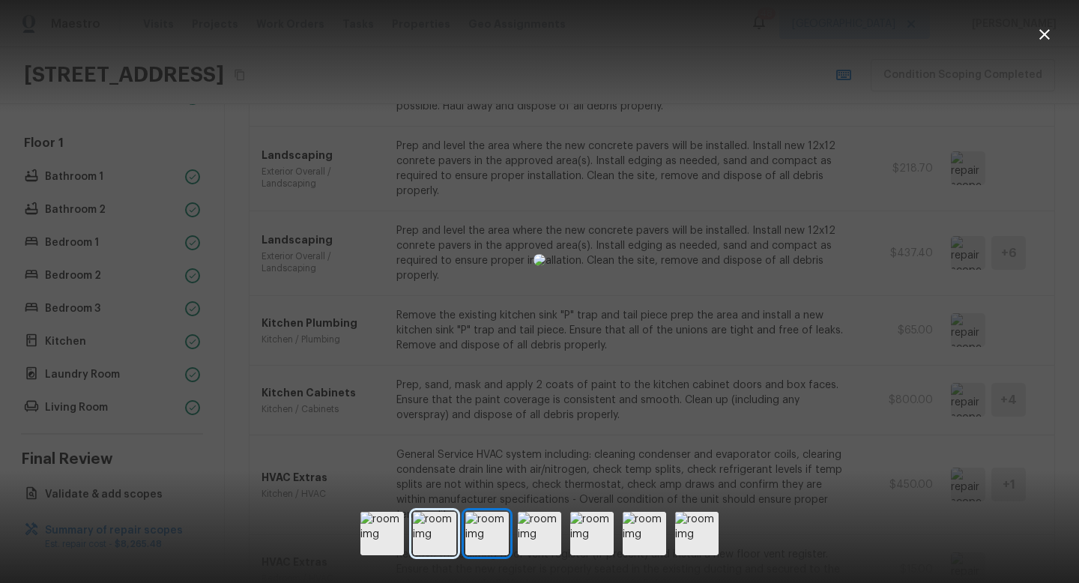
click at [423, 542] on img at bounding box center [434, 533] width 43 height 43
click at [380, 540] on img at bounding box center [381, 533] width 43 height 43
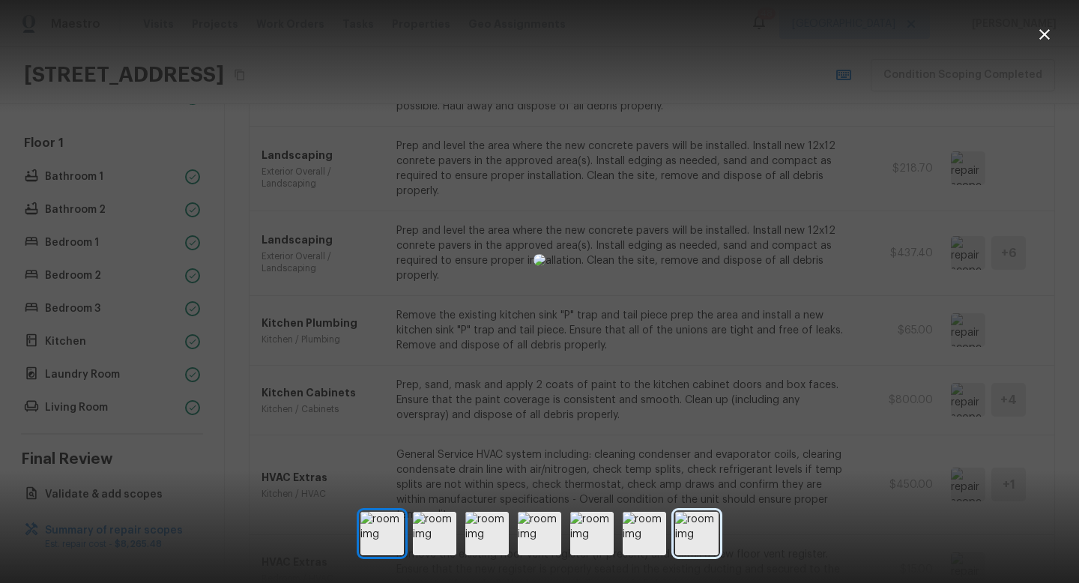
click at [686, 535] on img at bounding box center [696, 533] width 43 height 43
click at [639, 541] on img at bounding box center [644, 533] width 43 height 43
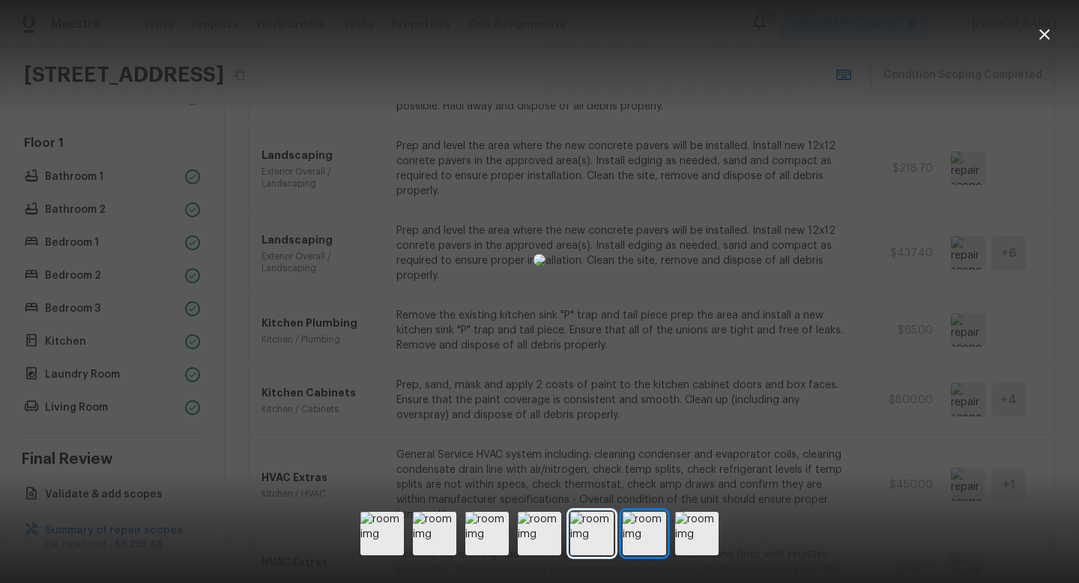
click at [594, 549] on img at bounding box center [591, 533] width 43 height 43
click at [1048, 33] on icon "button" at bounding box center [1045, 34] width 18 height 18
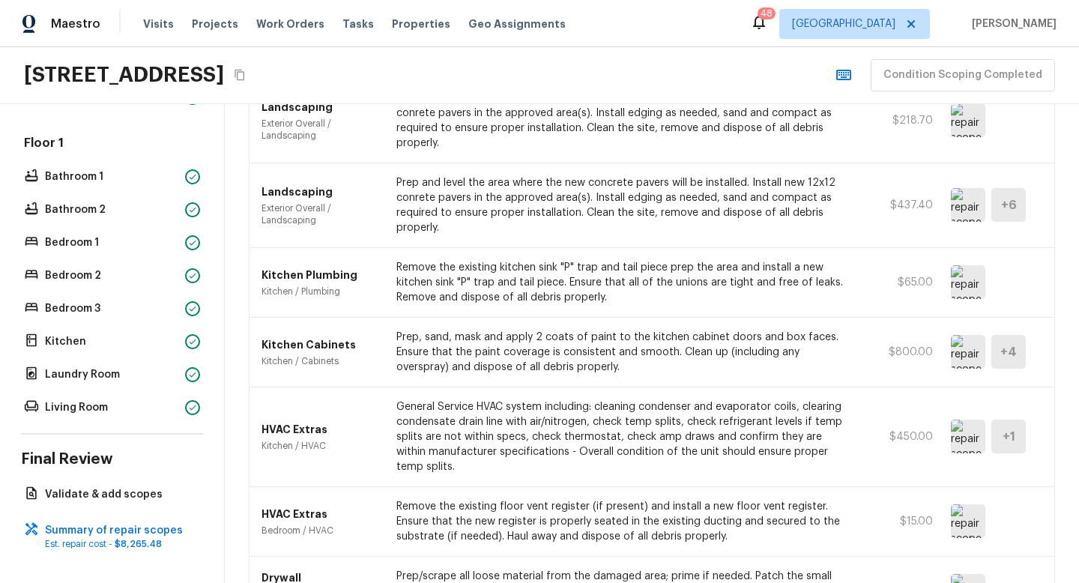
scroll to position [1395, 0]
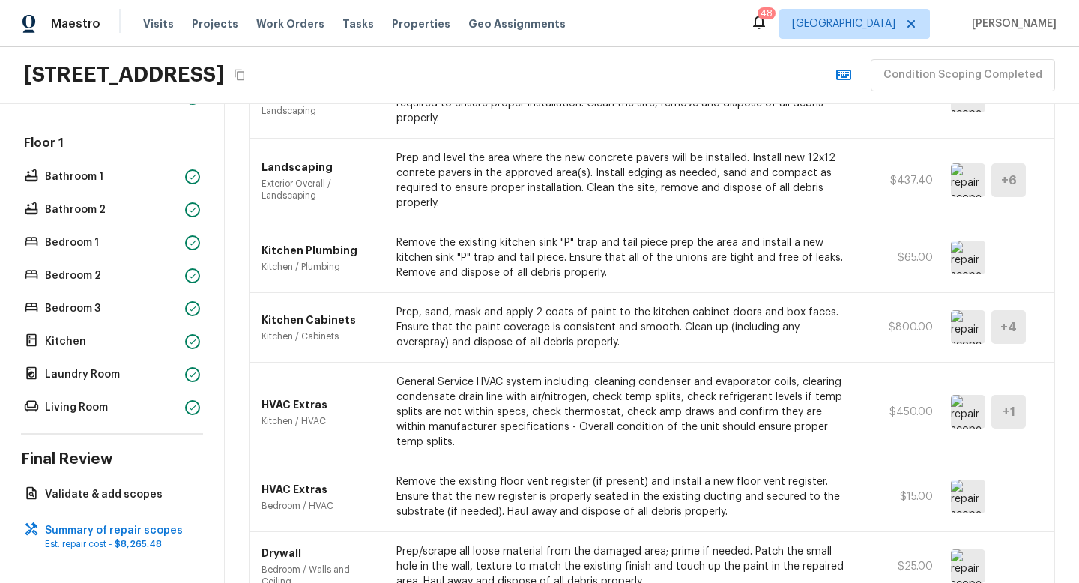
click at [962, 327] on img at bounding box center [968, 327] width 34 height 34
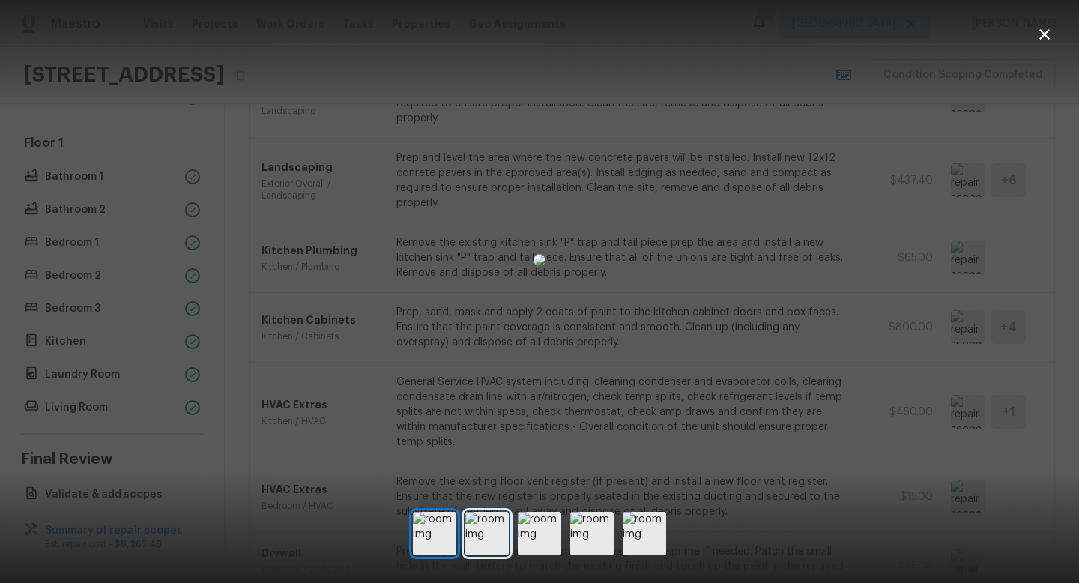
click at [490, 535] on img at bounding box center [486, 533] width 43 height 43
click at [555, 532] on img at bounding box center [539, 533] width 43 height 43
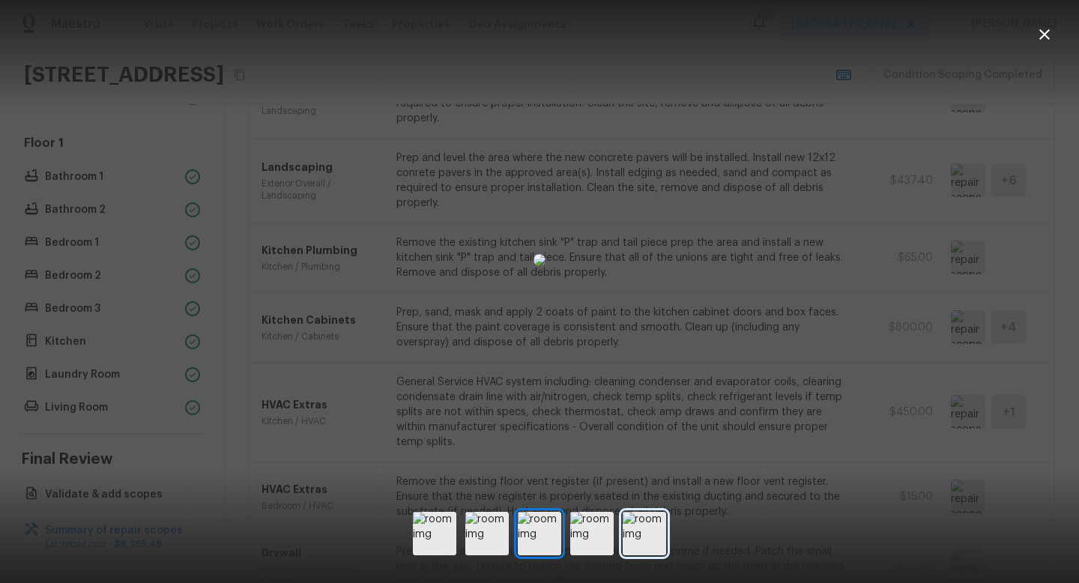
click at [633, 534] on img at bounding box center [644, 533] width 43 height 43
click at [814, 383] on div at bounding box center [539, 260] width 1079 height 472
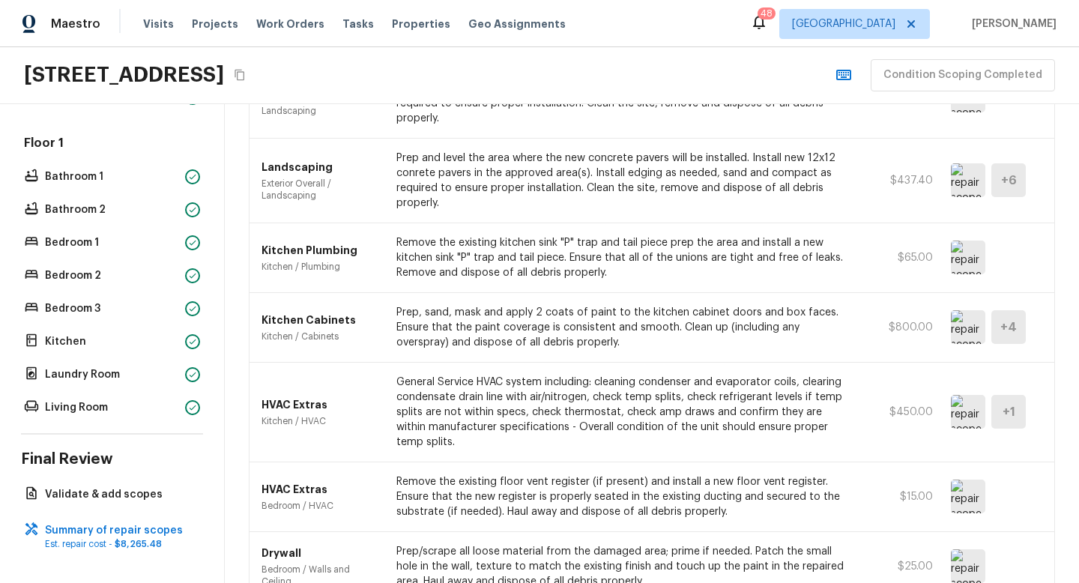
click at [962, 418] on img at bounding box center [968, 412] width 34 height 34
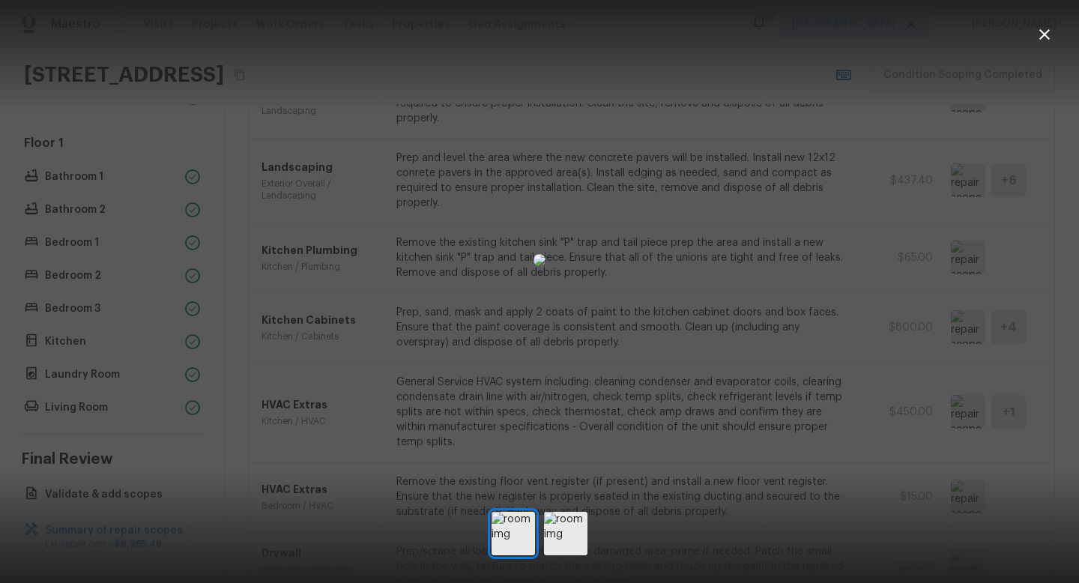
click at [1006, 289] on div at bounding box center [539, 260] width 1079 height 472
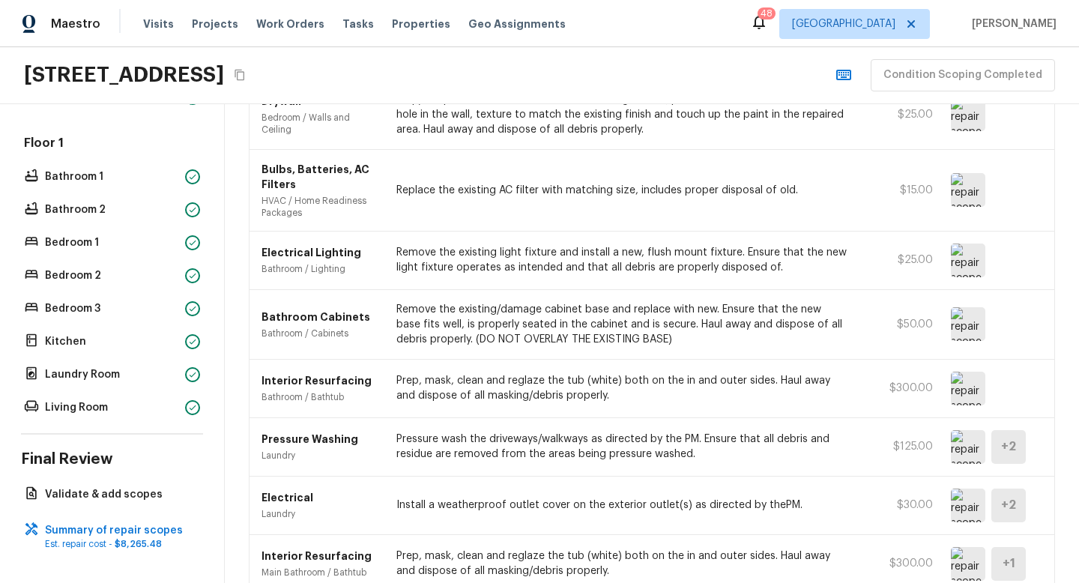
scroll to position [1849, 0]
click at [975, 263] on img at bounding box center [968, 259] width 34 height 34
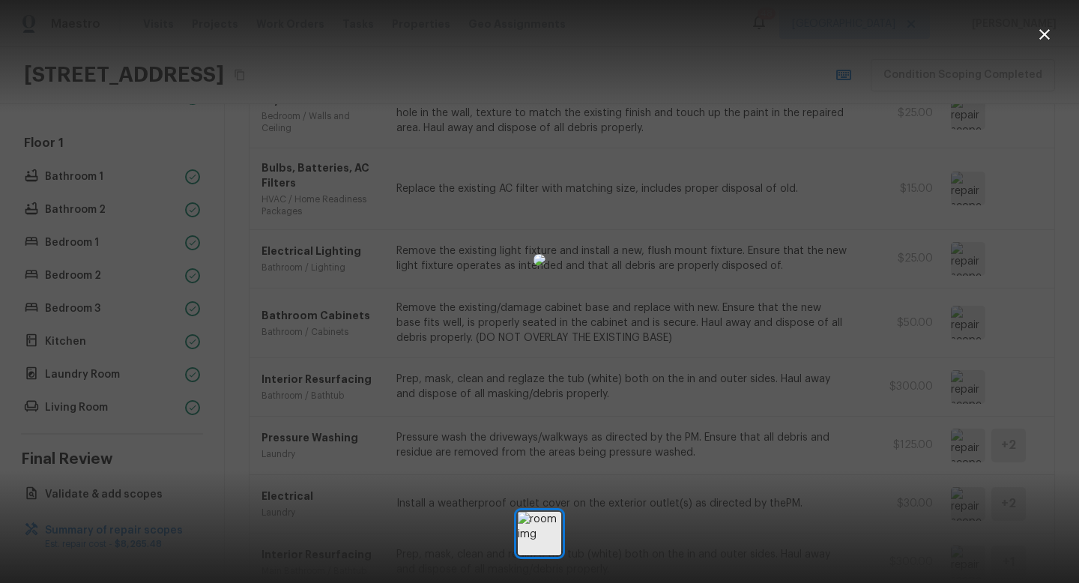
click at [1048, 34] on icon "button" at bounding box center [1045, 34] width 18 height 18
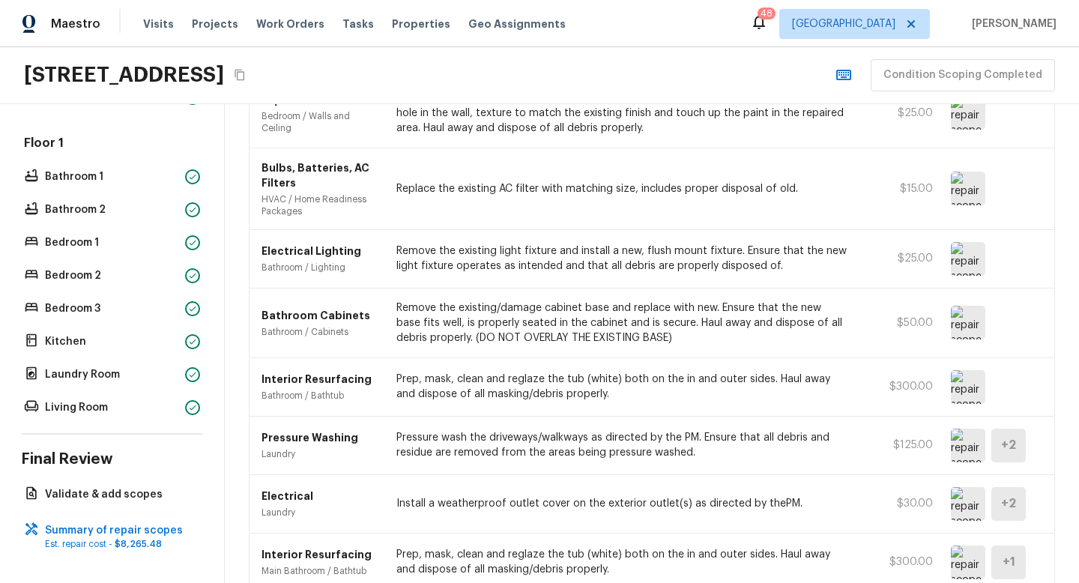
click at [970, 323] on img at bounding box center [968, 323] width 34 height 34
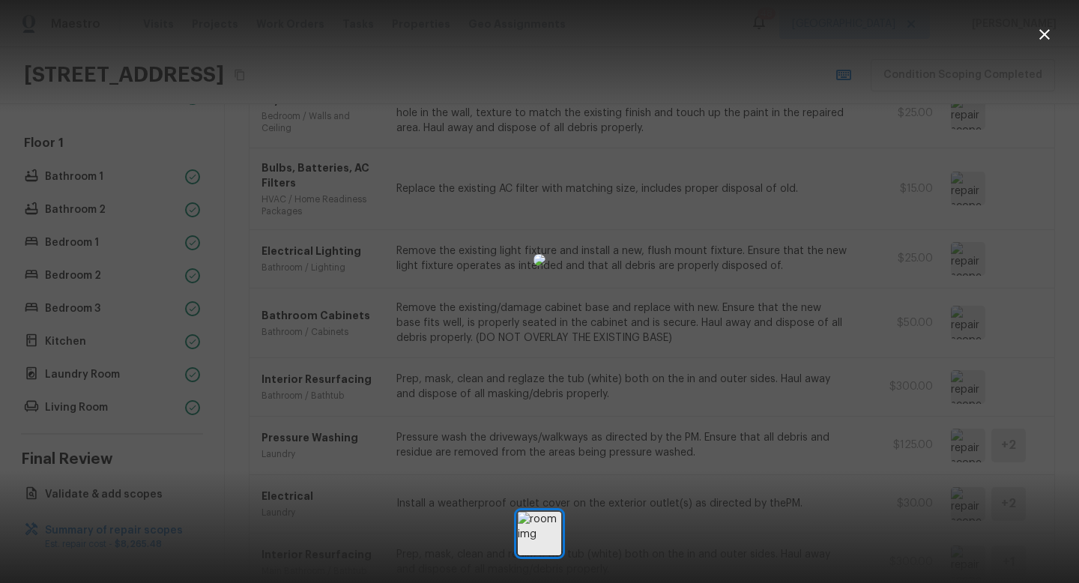
click at [1043, 40] on icon "button" at bounding box center [1045, 34] width 18 height 18
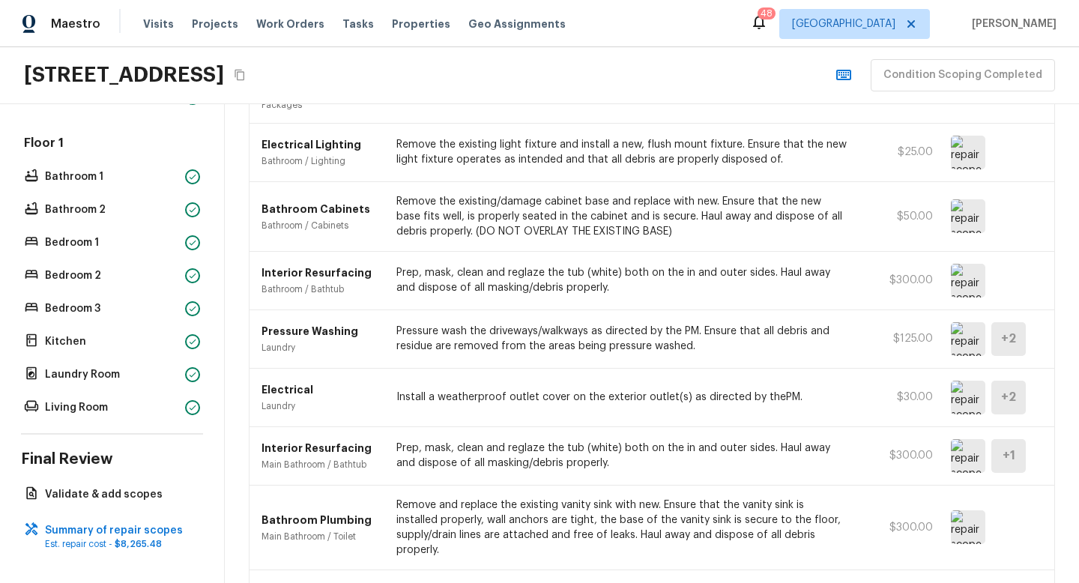
scroll to position [1985, 0]
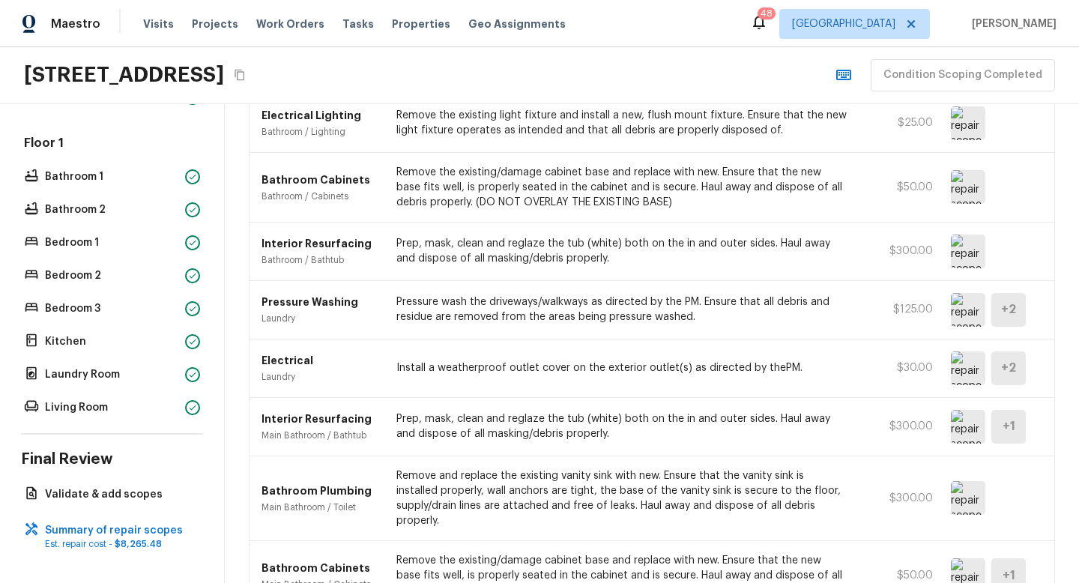
click at [967, 255] on img at bounding box center [968, 252] width 34 height 34
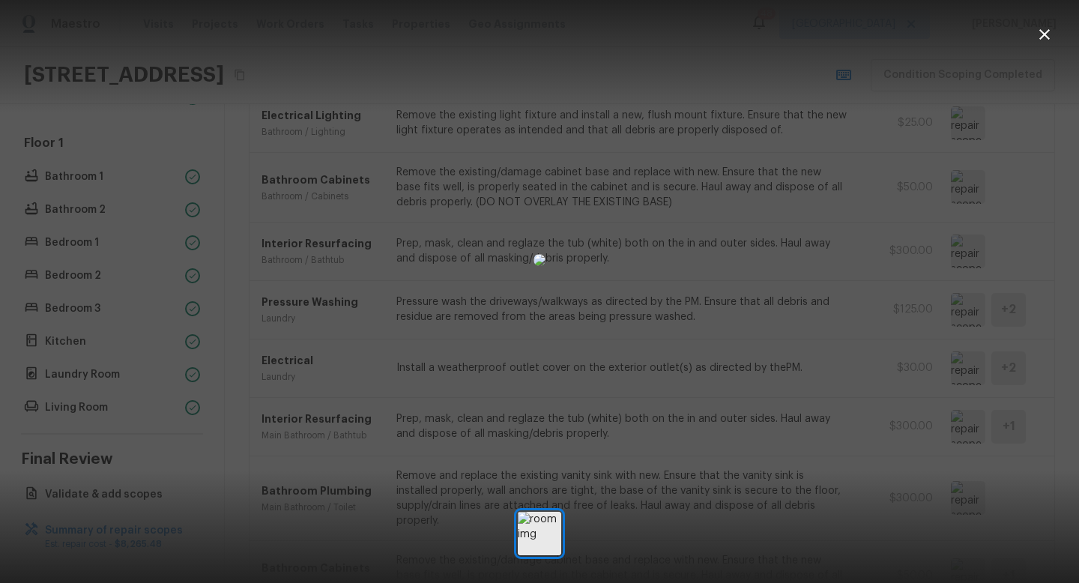
click at [1049, 36] on icon "button" at bounding box center [1045, 34] width 18 height 18
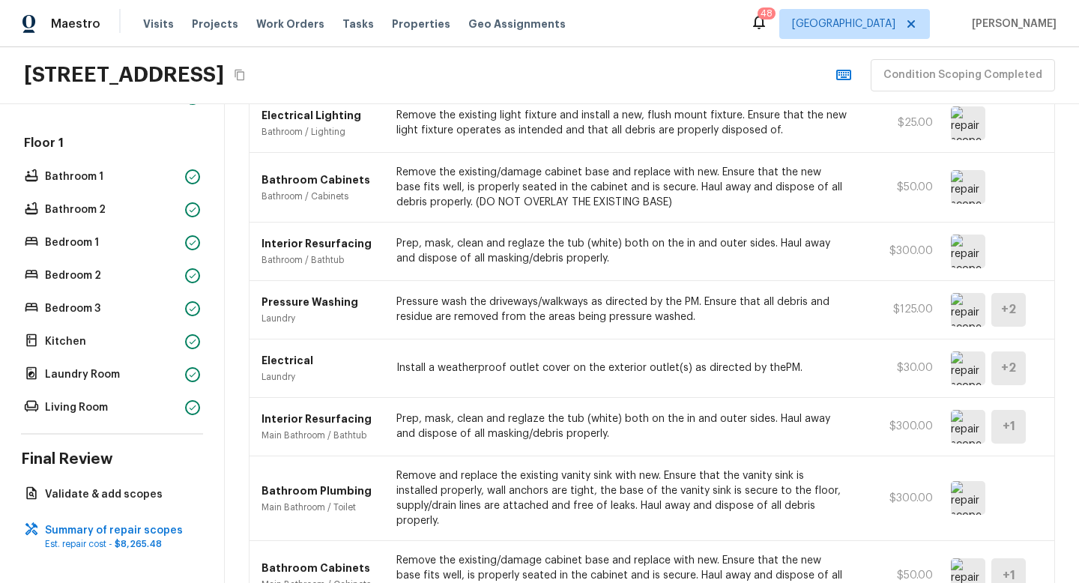
click at [965, 367] on img at bounding box center [968, 368] width 34 height 34
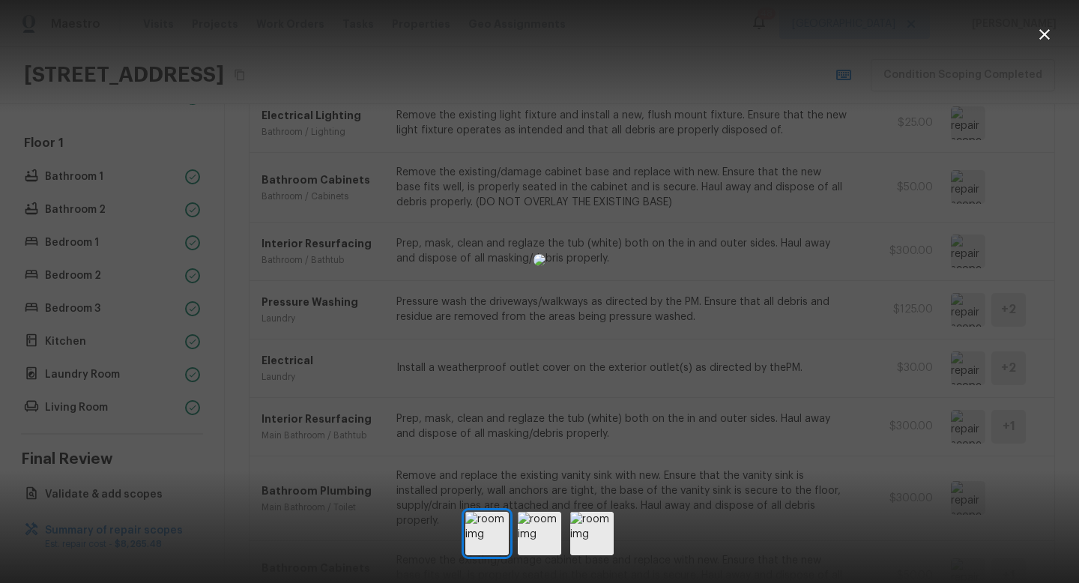
click at [1047, 38] on icon "button" at bounding box center [1045, 34] width 18 height 18
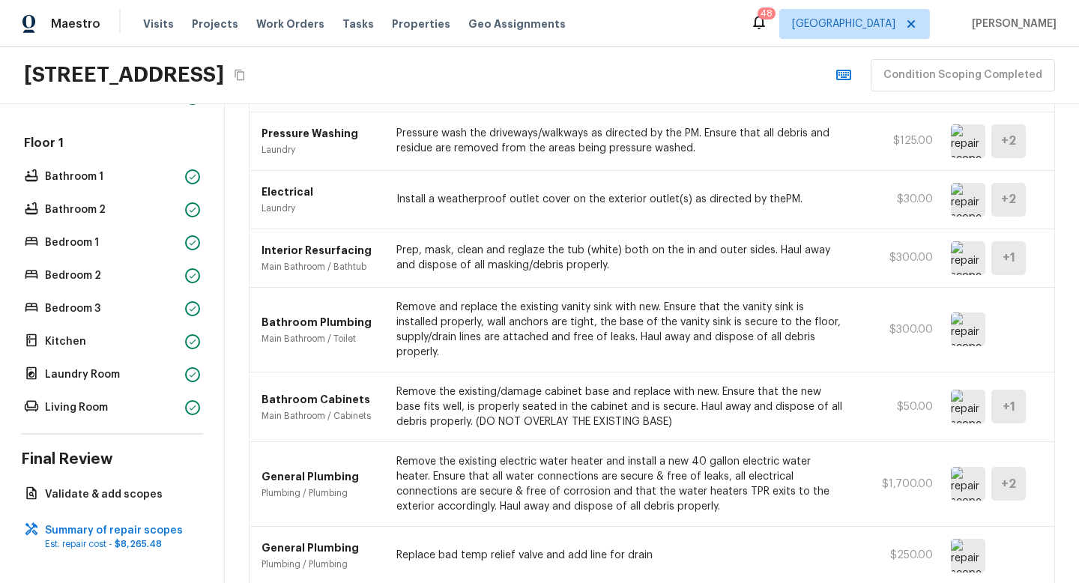
scroll to position [2211, 0]
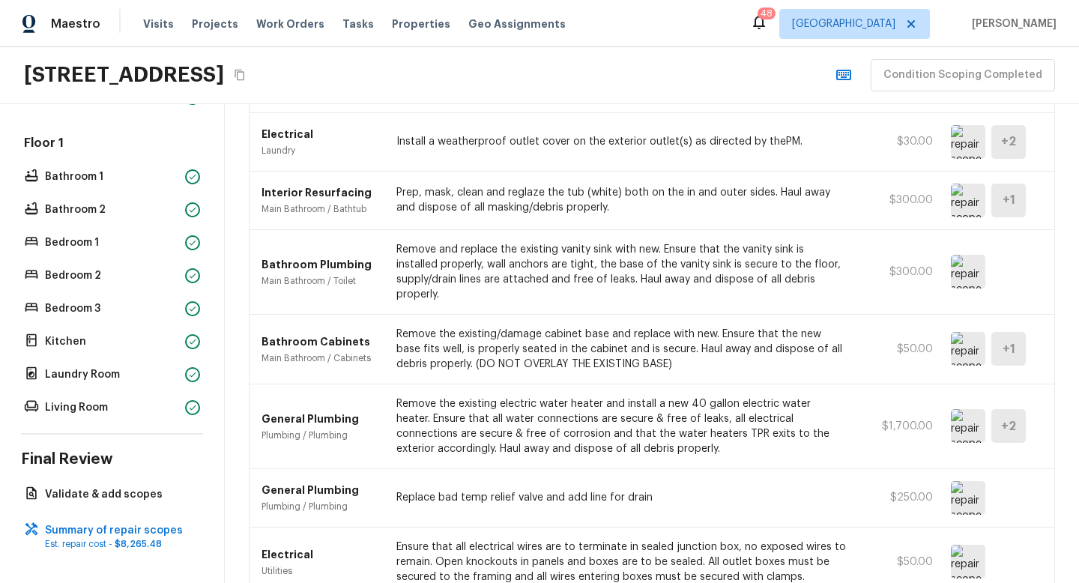
click at [963, 273] on img at bounding box center [968, 272] width 34 height 34
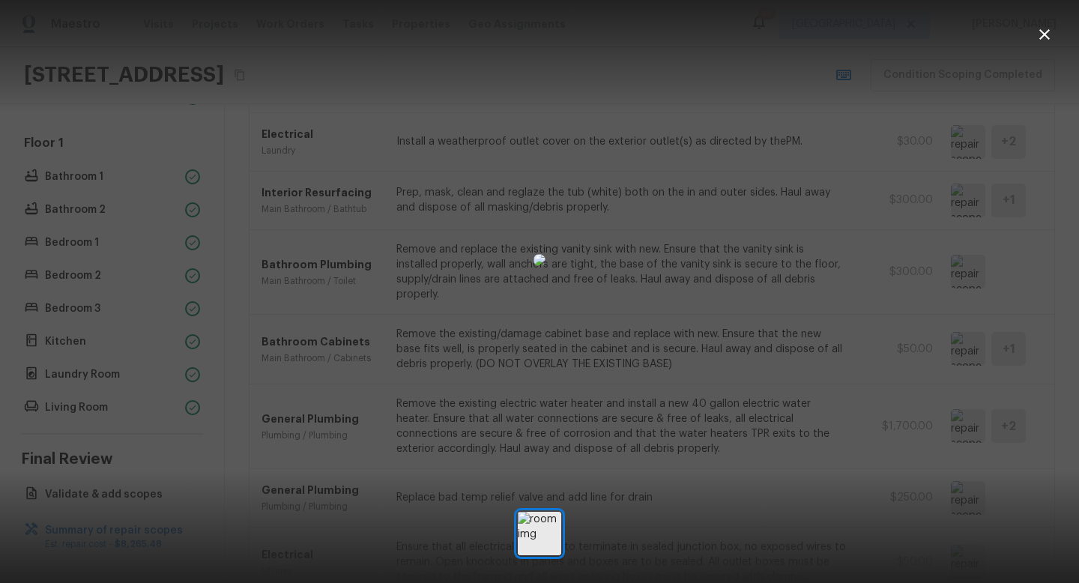
click at [1042, 41] on icon "button" at bounding box center [1045, 34] width 18 height 18
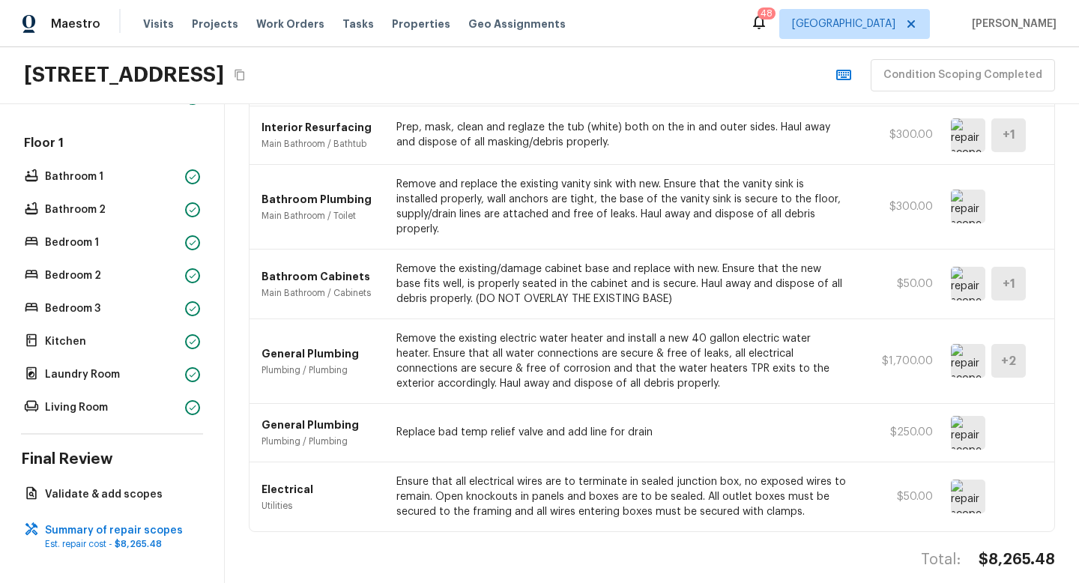
scroll to position [2294, 0]
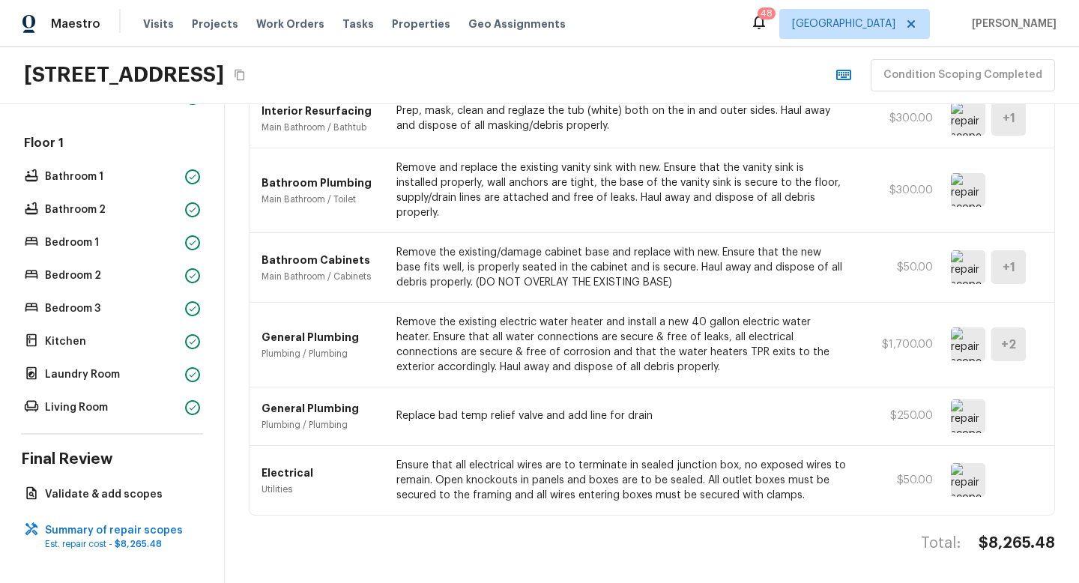
click at [960, 345] on img at bounding box center [968, 345] width 34 height 34
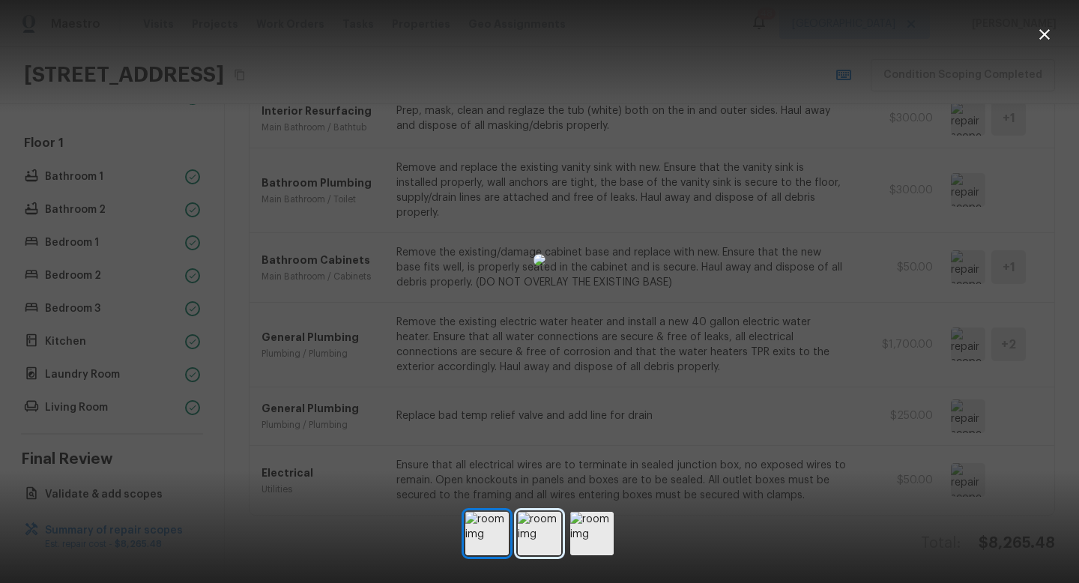
click at [540, 543] on img at bounding box center [539, 533] width 43 height 43
click at [584, 536] on img at bounding box center [591, 533] width 43 height 43
click at [1036, 37] on icon "button" at bounding box center [1045, 34] width 18 height 18
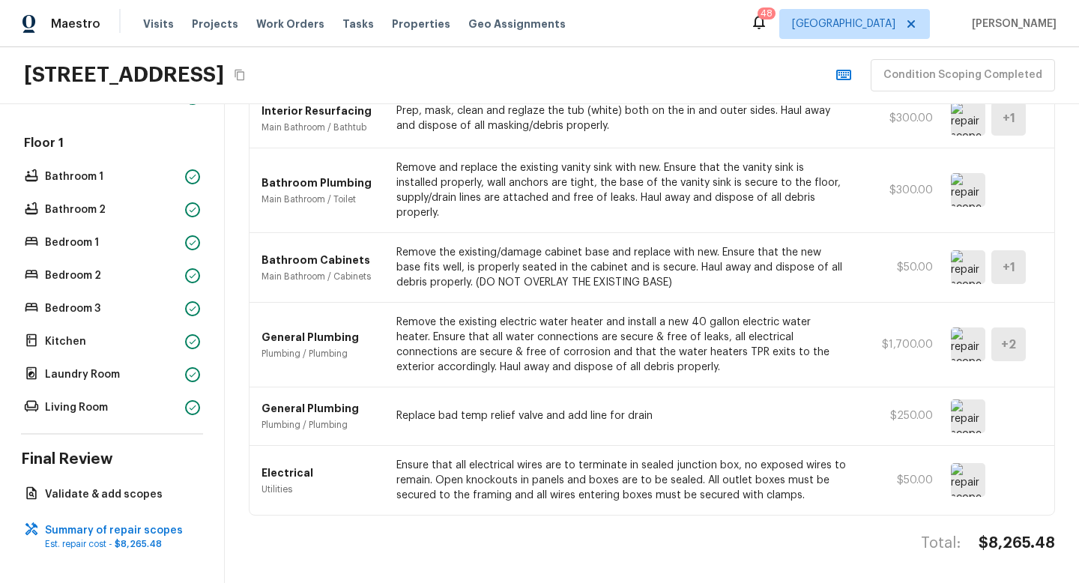
click at [978, 423] on img at bounding box center [968, 416] width 34 height 34
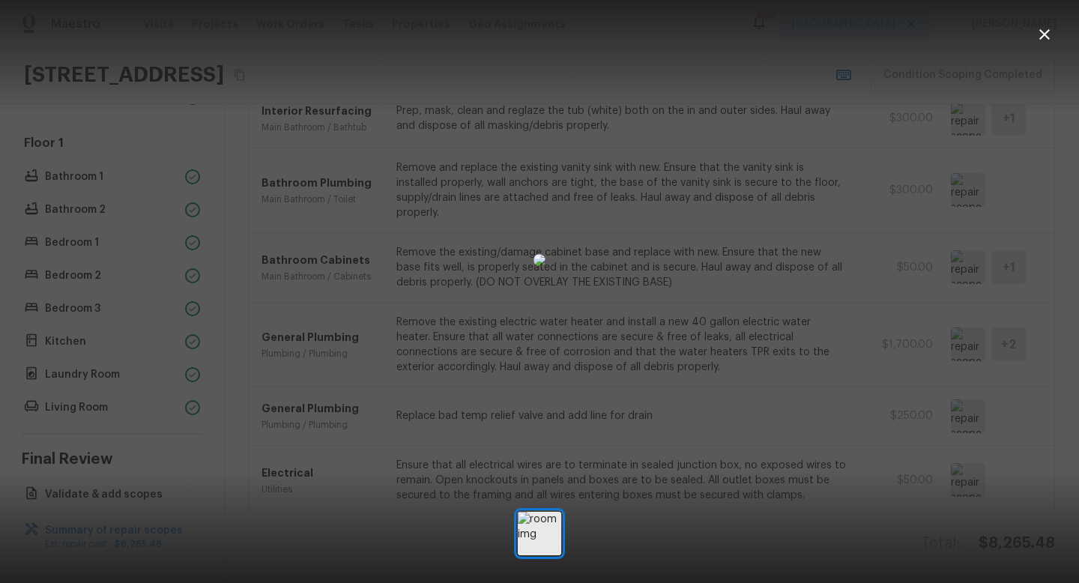
click at [1045, 29] on icon "button" at bounding box center [1045, 34] width 18 height 18
